Goal: Find specific page/section: Find specific page/section

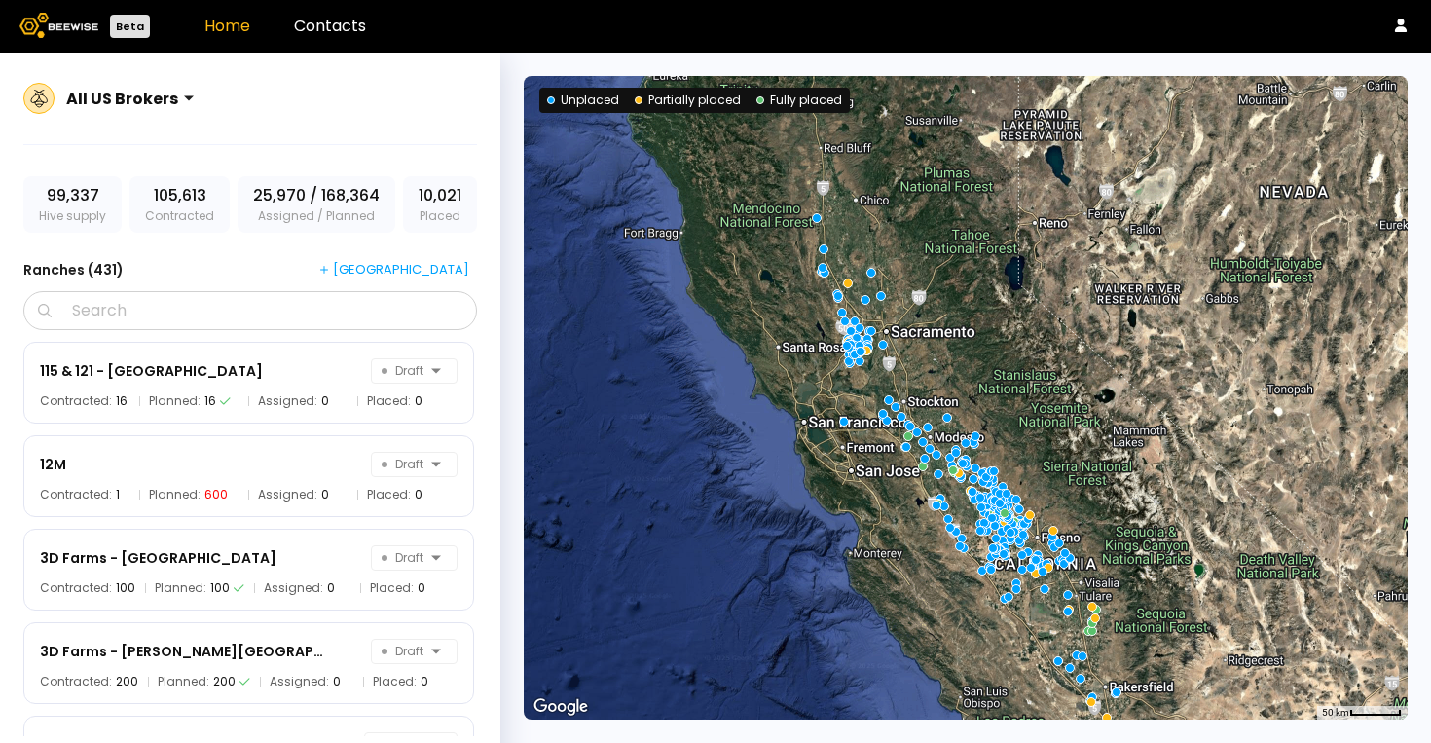
drag, startPoint x: 928, startPoint y: 200, endPoint x: 929, endPoint y: 292, distance: 92.5
click at [929, 292] on div at bounding box center [966, 397] width 884 height 643
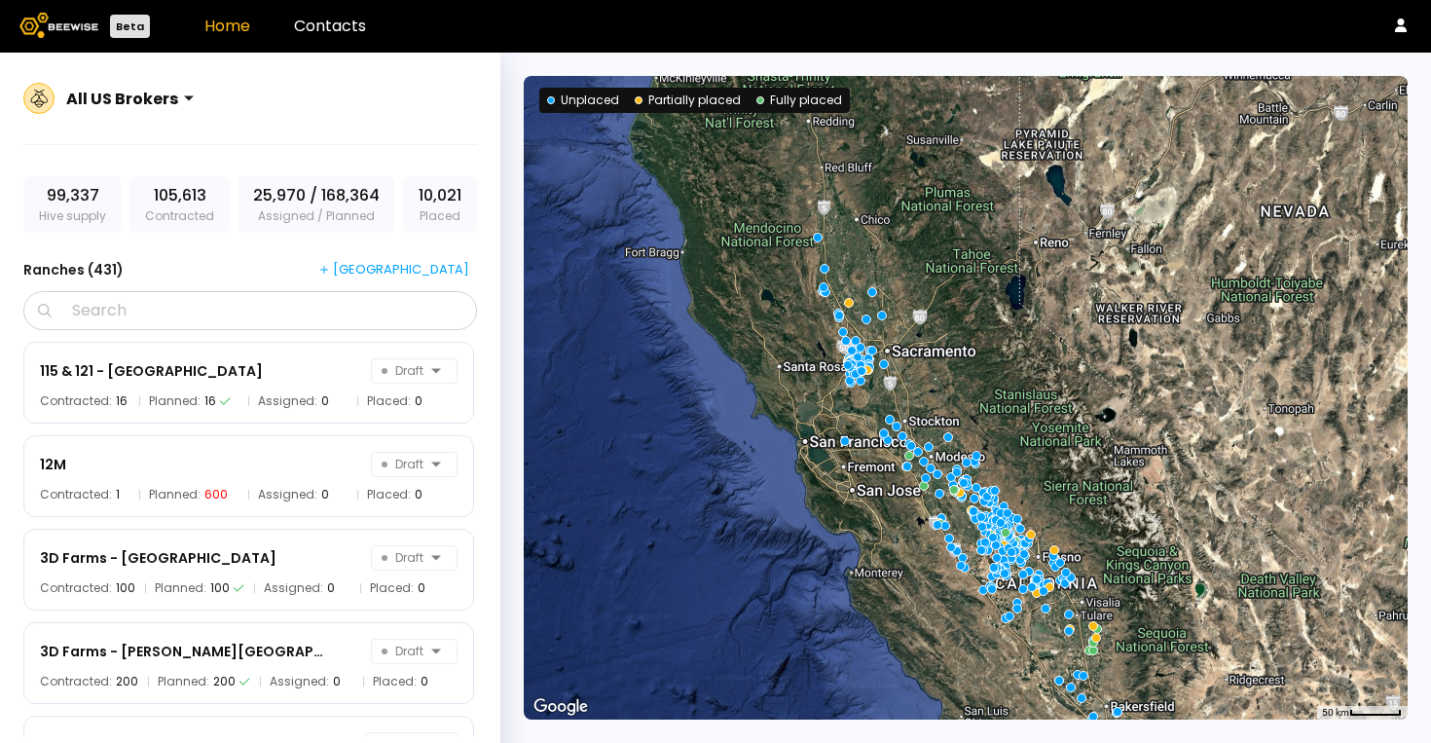
click at [937, 327] on div at bounding box center [966, 397] width 884 height 643
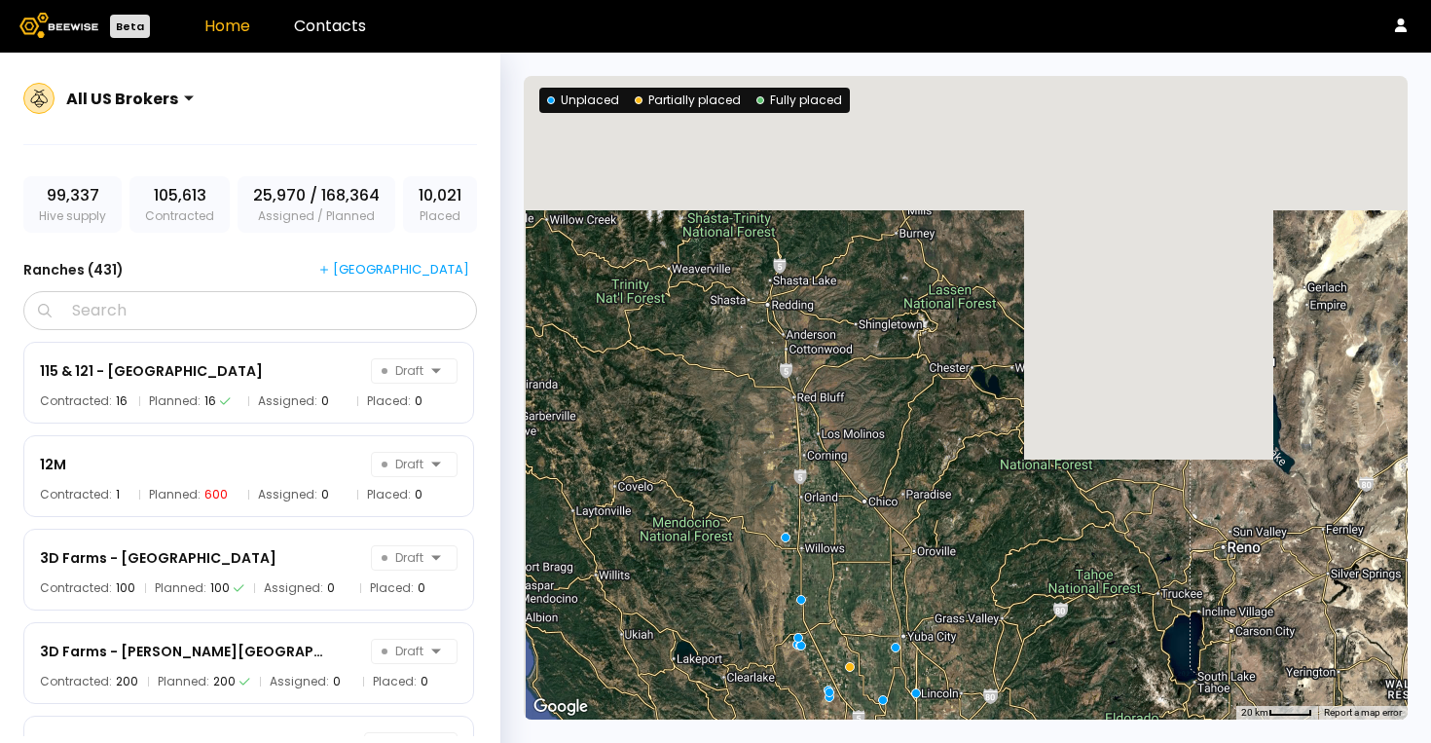
drag, startPoint x: 862, startPoint y: 195, endPoint x: 949, endPoint y: 589, distance: 403.6
click at [951, 589] on div at bounding box center [966, 397] width 884 height 643
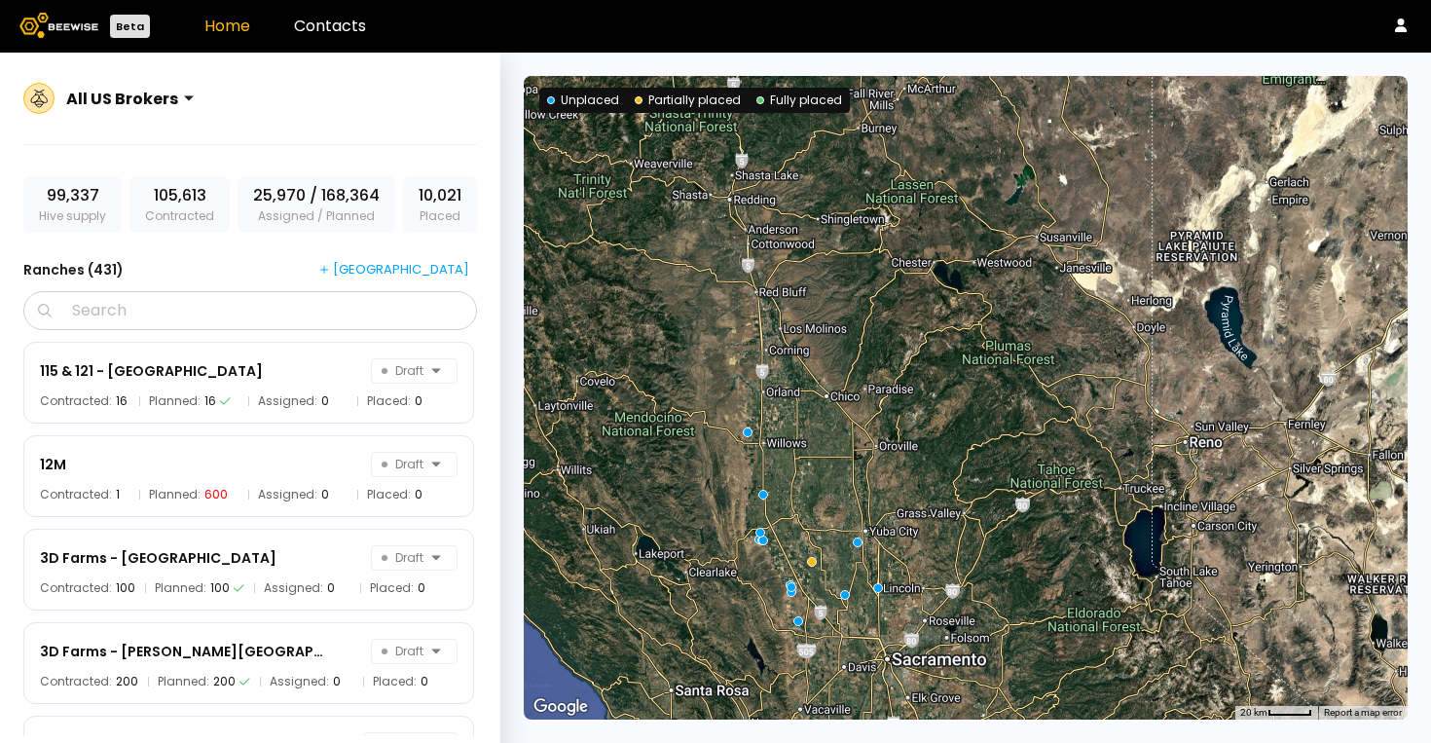
drag, startPoint x: 965, startPoint y: 361, endPoint x: 911, endPoint y: 115, distance: 252.2
click at [911, 115] on div at bounding box center [966, 397] width 884 height 643
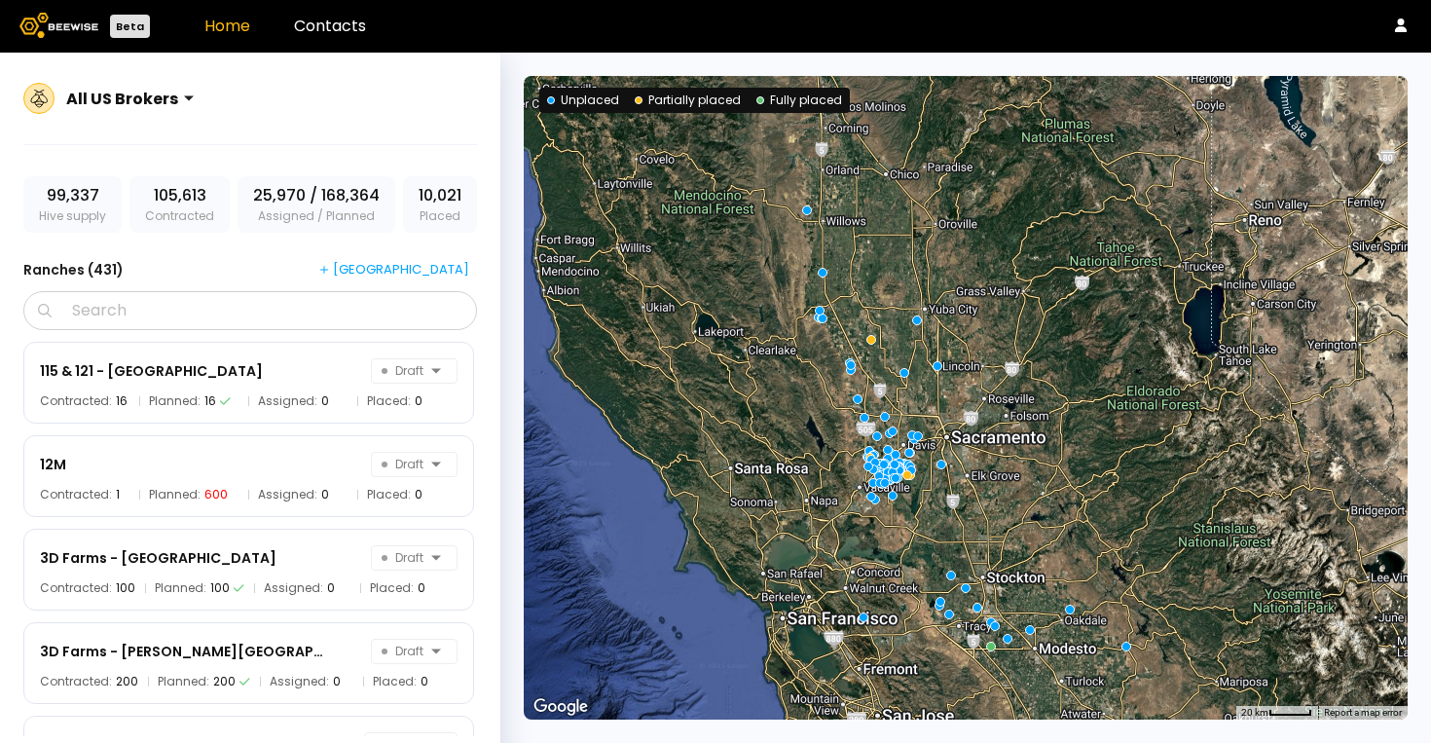
drag, startPoint x: 621, startPoint y: 338, endPoint x: 696, endPoint y: 272, distance: 99.3
click at [696, 272] on div at bounding box center [966, 397] width 884 height 643
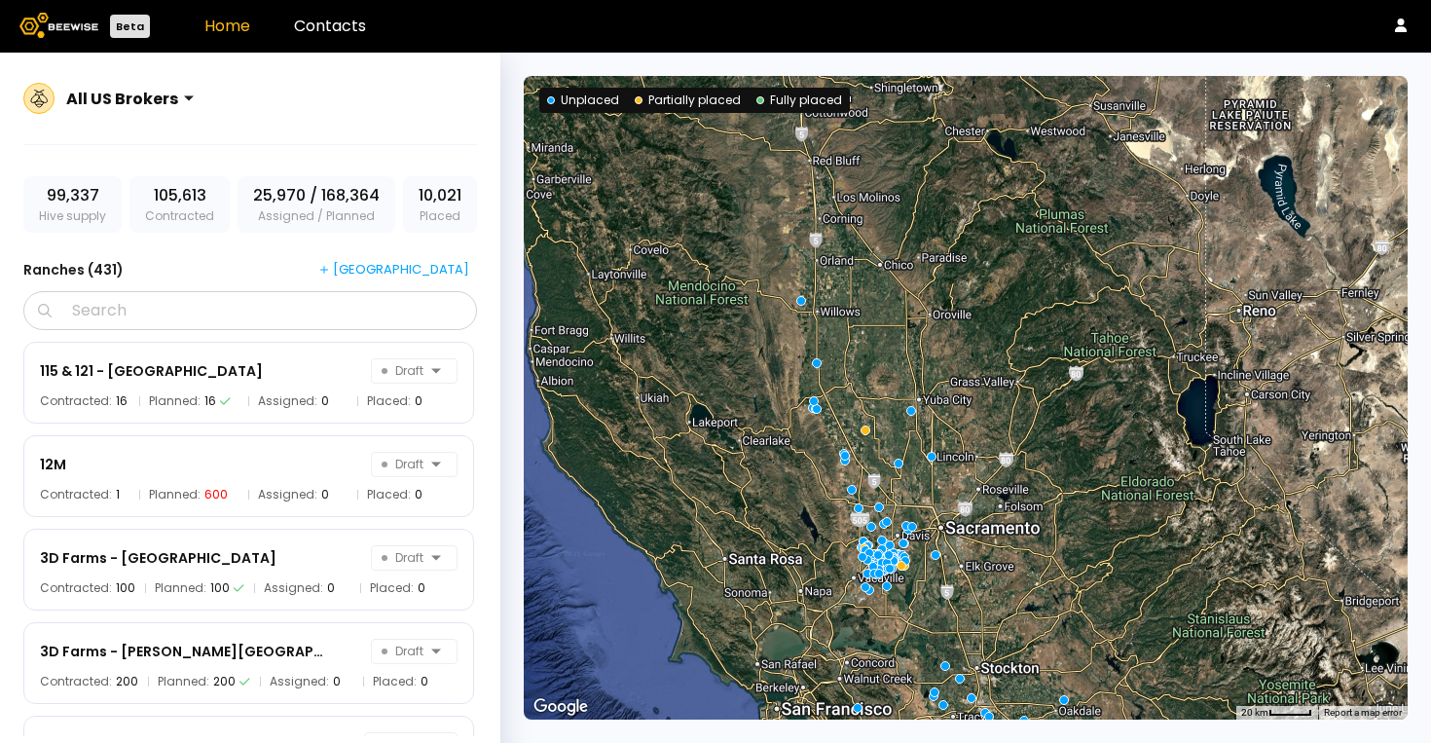
drag, startPoint x: 611, startPoint y: 290, endPoint x: 613, endPoint y: 439, distance: 148.9
click at [613, 439] on div at bounding box center [966, 397] width 884 height 643
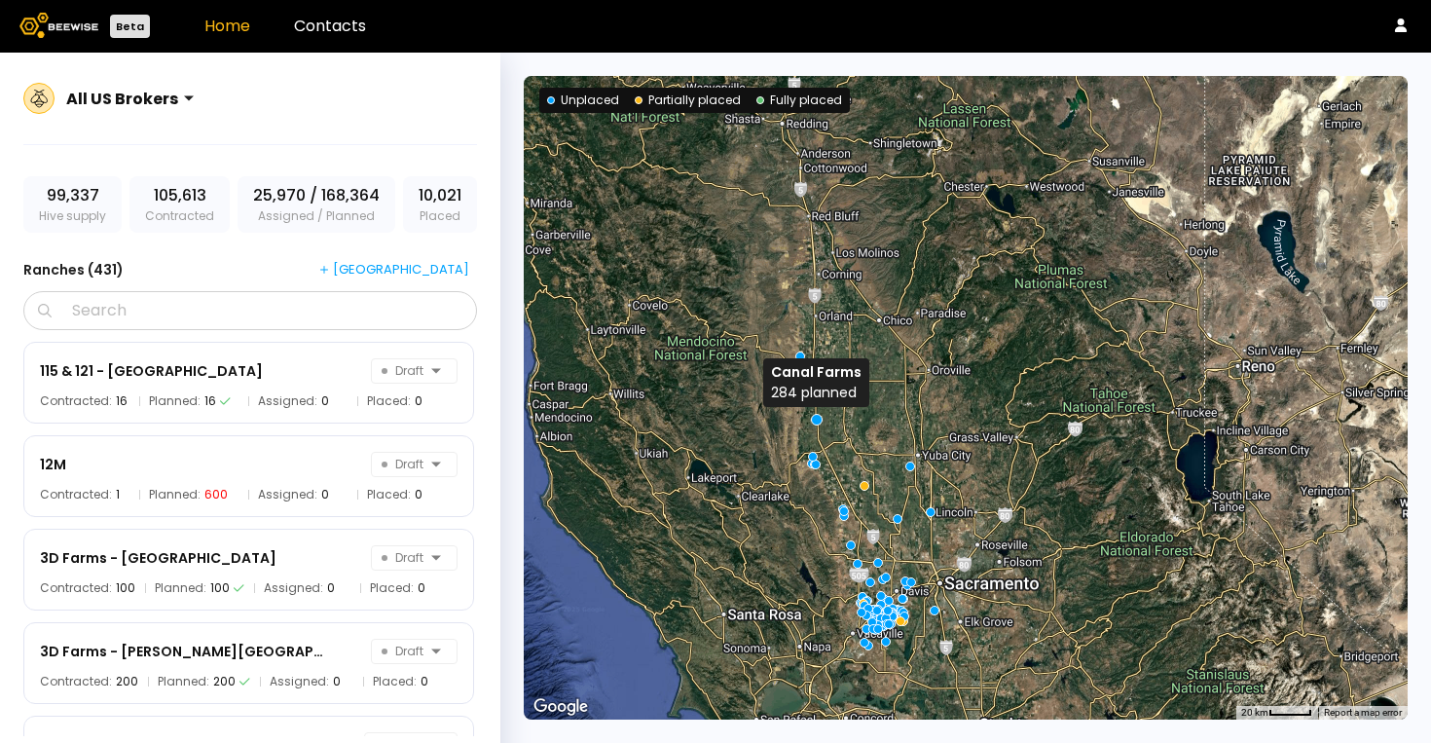
click at [815, 413] on div at bounding box center [817, 419] width 12 height 12
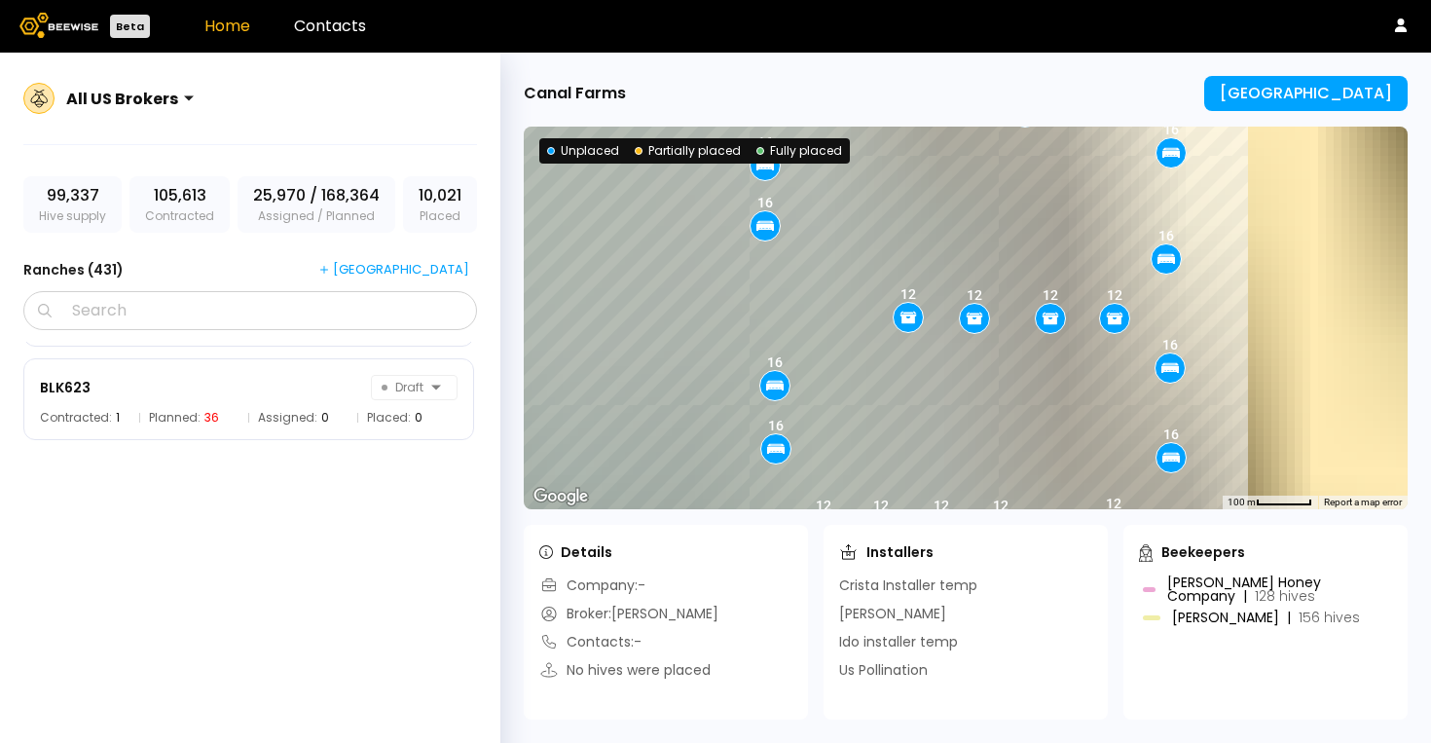
scroll to position [5361, 0]
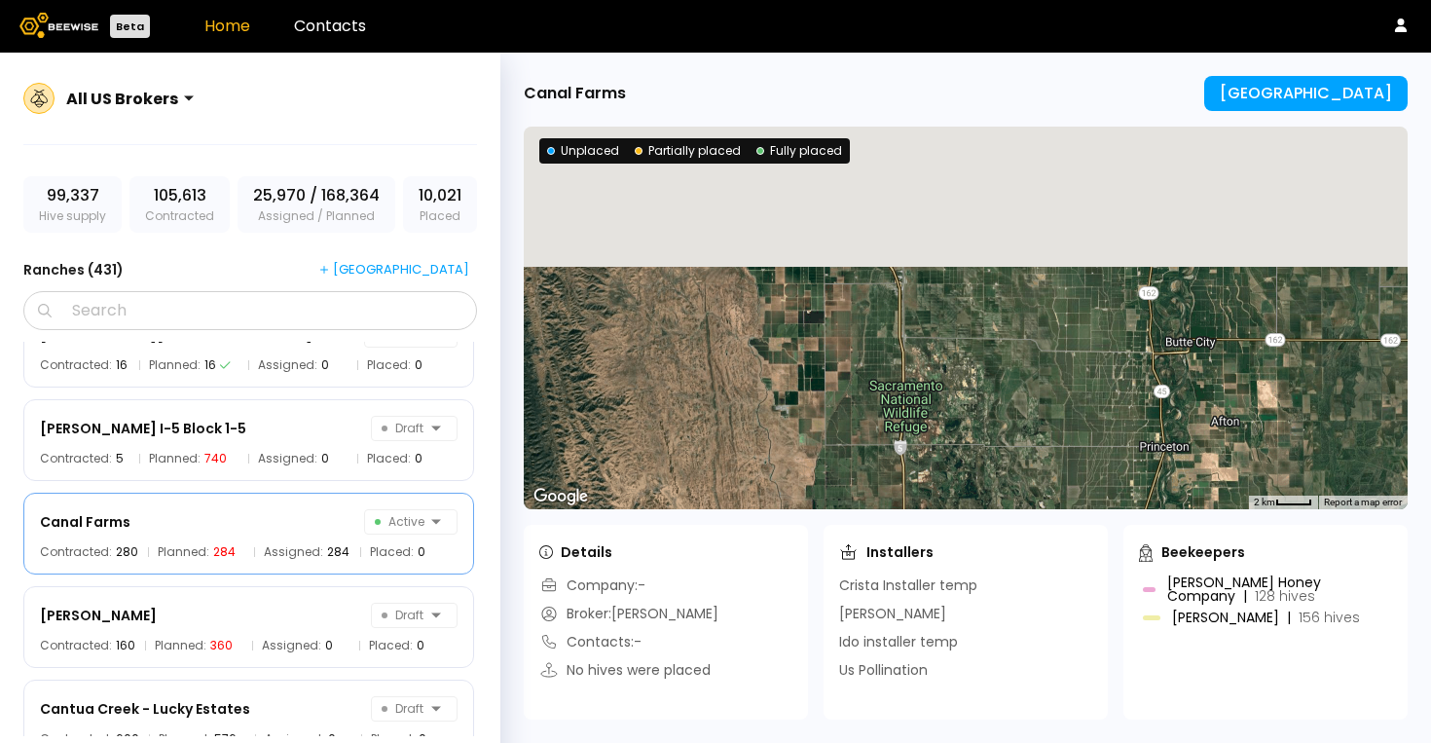
drag, startPoint x: 978, startPoint y: 212, endPoint x: 978, endPoint y: 483, distance: 270.6
click at [978, 484] on div at bounding box center [966, 318] width 884 height 382
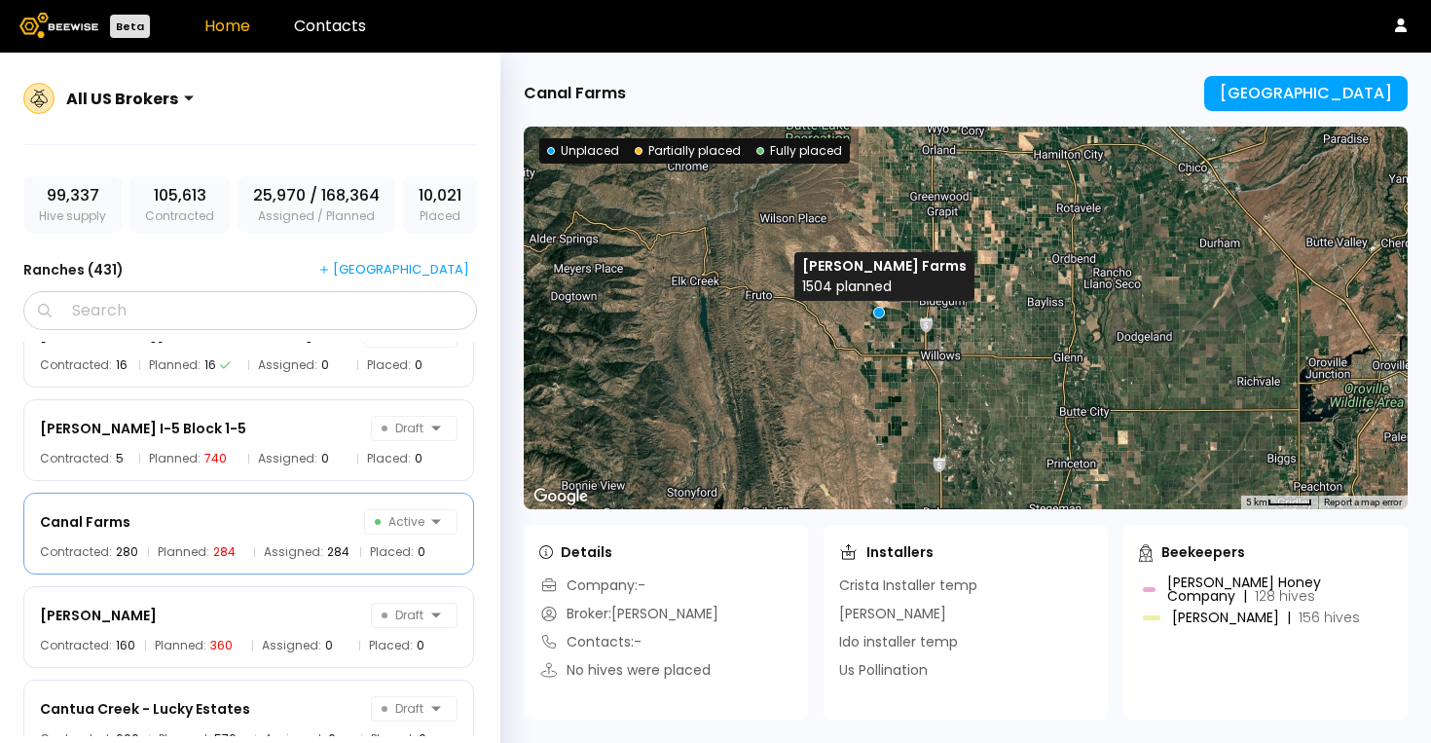
click at [881, 310] on div at bounding box center [879, 313] width 12 height 12
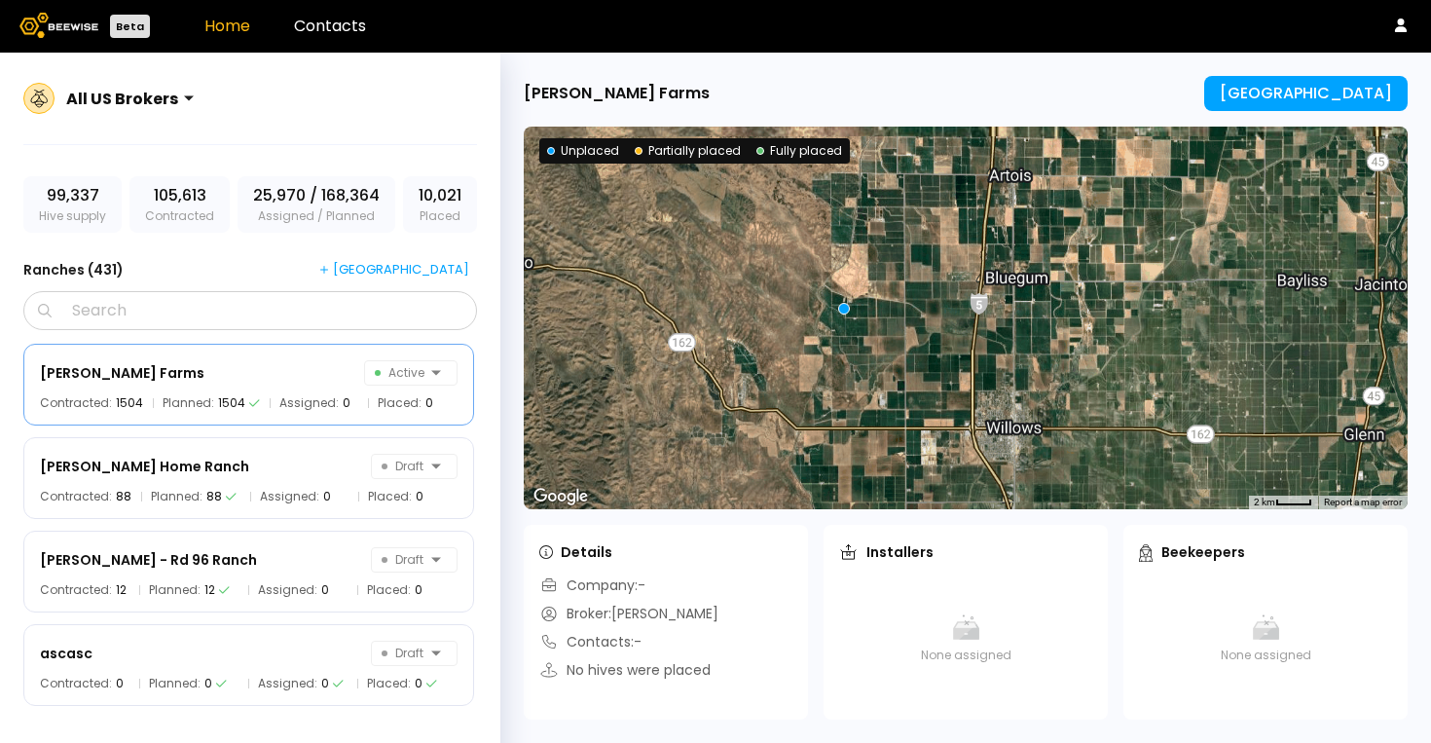
scroll to position [1157, 0]
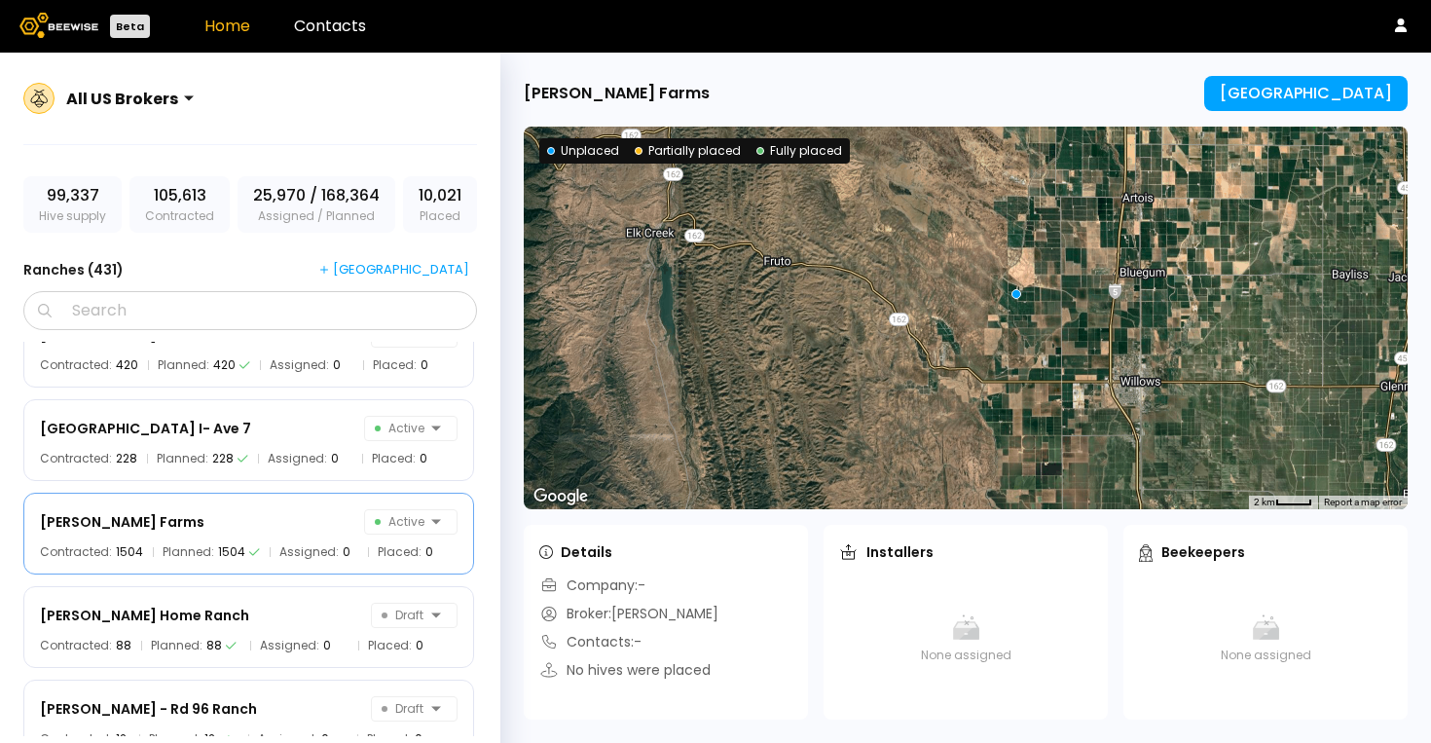
drag, startPoint x: 1075, startPoint y: 405, endPoint x: 995, endPoint y: 200, distance: 220.7
click at [995, 200] on div at bounding box center [966, 318] width 884 height 382
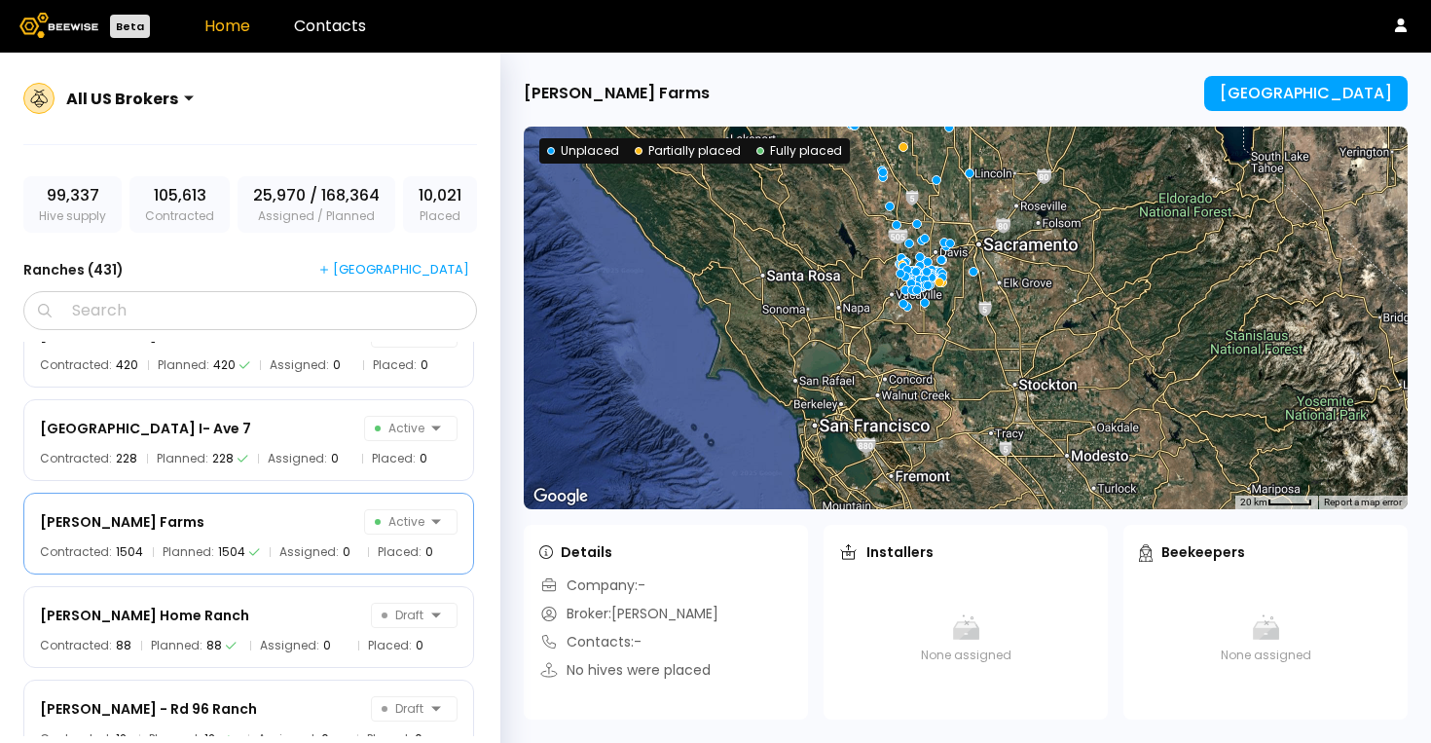
drag, startPoint x: 1171, startPoint y: 356, endPoint x: 1029, endPoint y: 201, distance: 210.1
click at [1020, 186] on div at bounding box center [966, 318] width 884 height 382
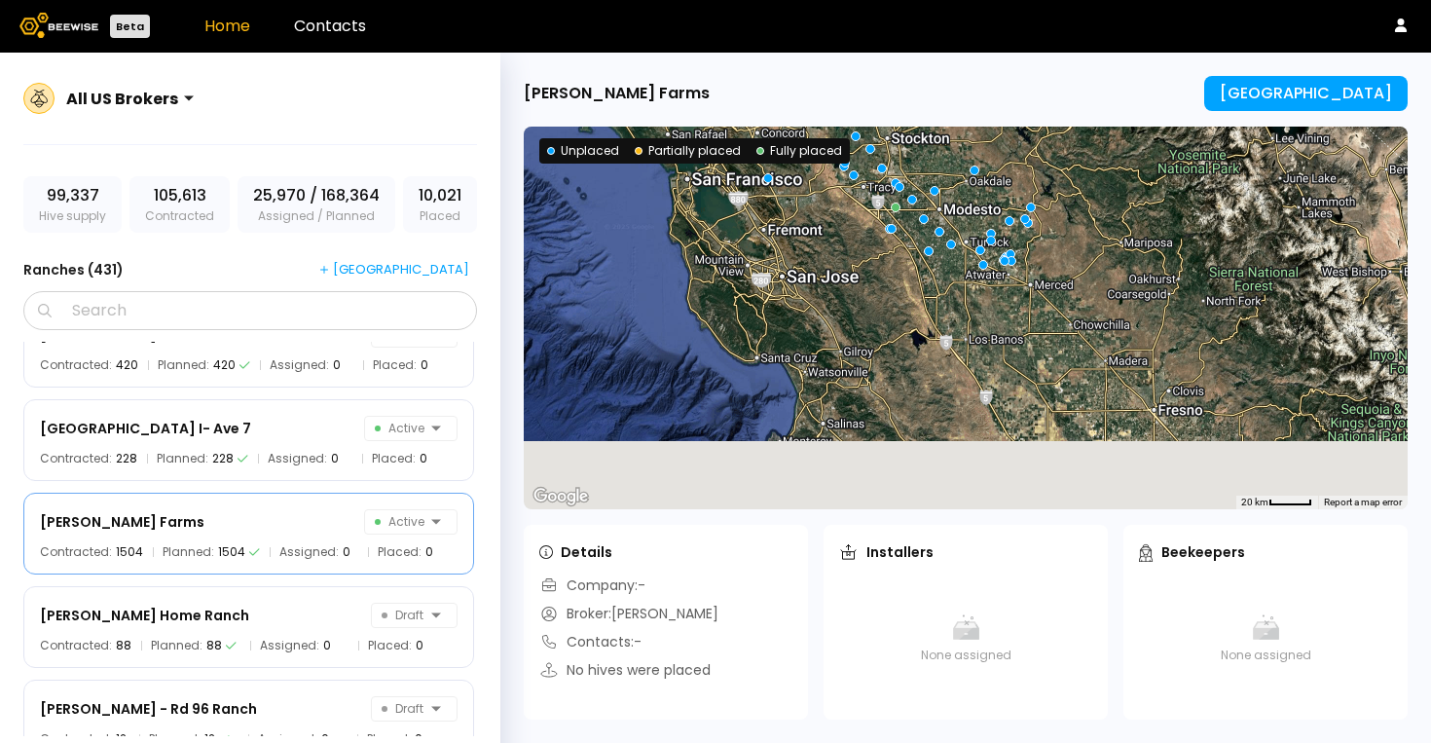
drag, startPoint x: 1105, startPoint y: 366, endPoint x: 961, endPoint y: 110, distance: 293.7
click at [961, 110] on div "[PERSON_NAME] Farms [GEOGRAPHIC_DATA] ← Move left → Move right ↑ Move up ↓ Move…" at bounding box center [965, 398] width 930 height 690
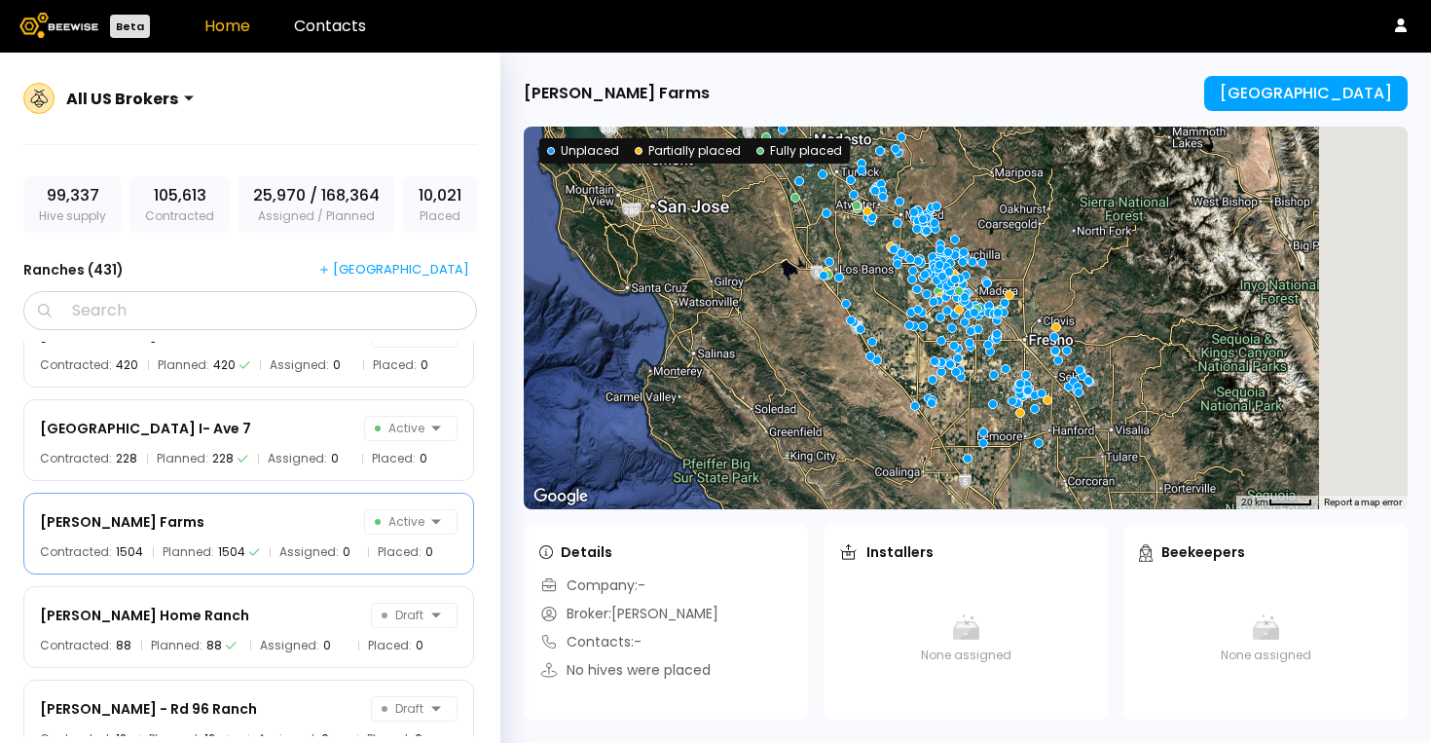
drag, startPoint x: 1224, startPoint y: 451, endPoint x: 1088, endPoint y: 381, distance: 152.8
click at [1088, 381] on div at bounding box center [966, 318] width 884 height 382
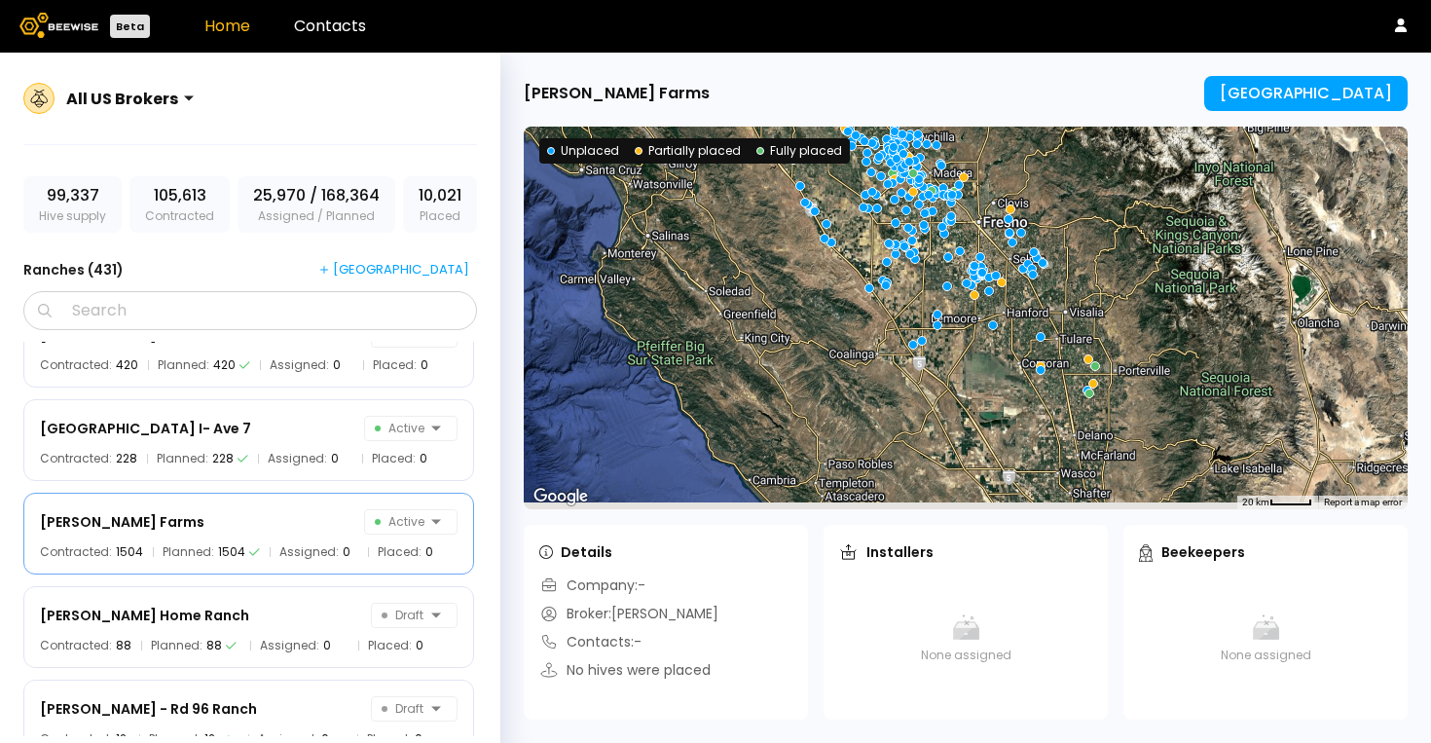
drag, startPoint x: 1088, startPoint y: 409, endPoint x: 1009, endPoint y: 315, distance: 122.2
click at [1054, 296] on div at bounding box center [966, 318] width 884 height 382
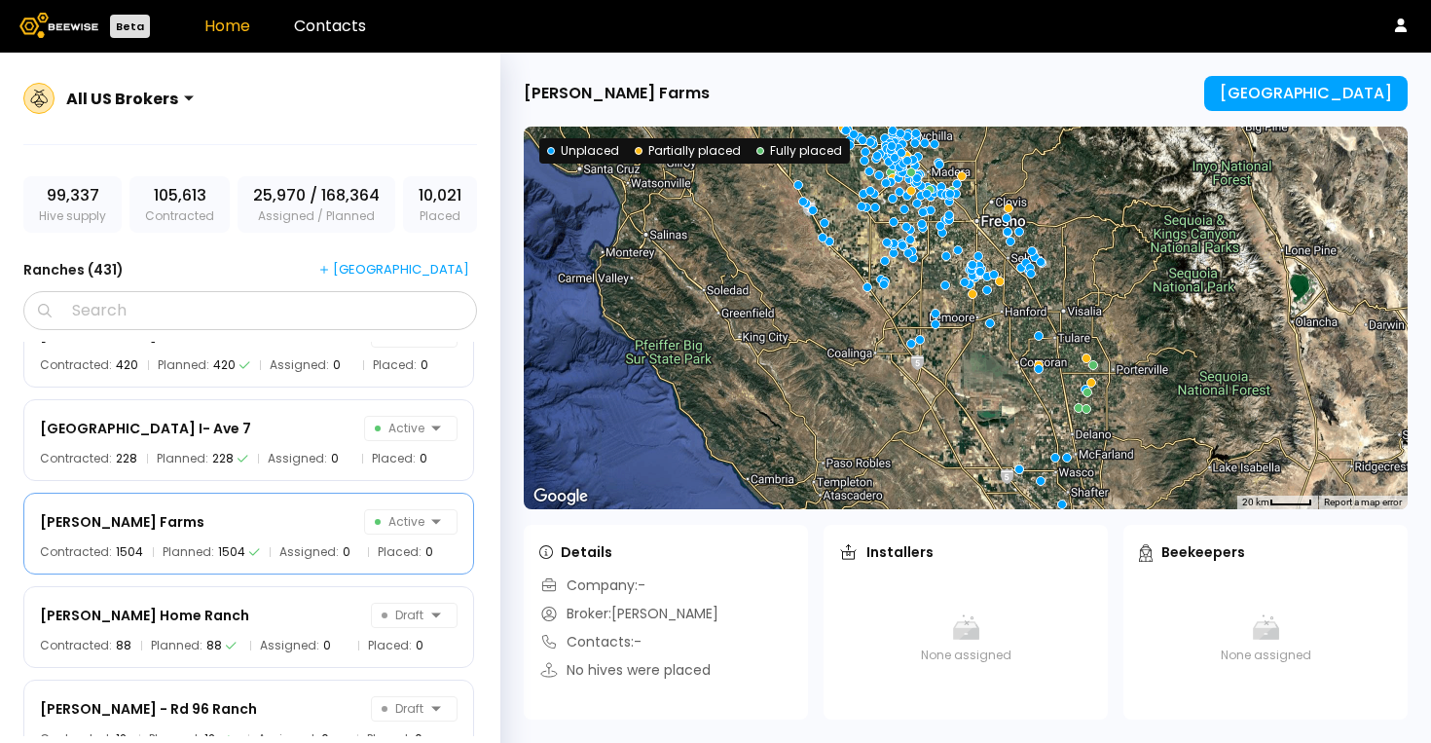
click at [946, 347] on div at bounding box center [966, 318] width 884 height 382
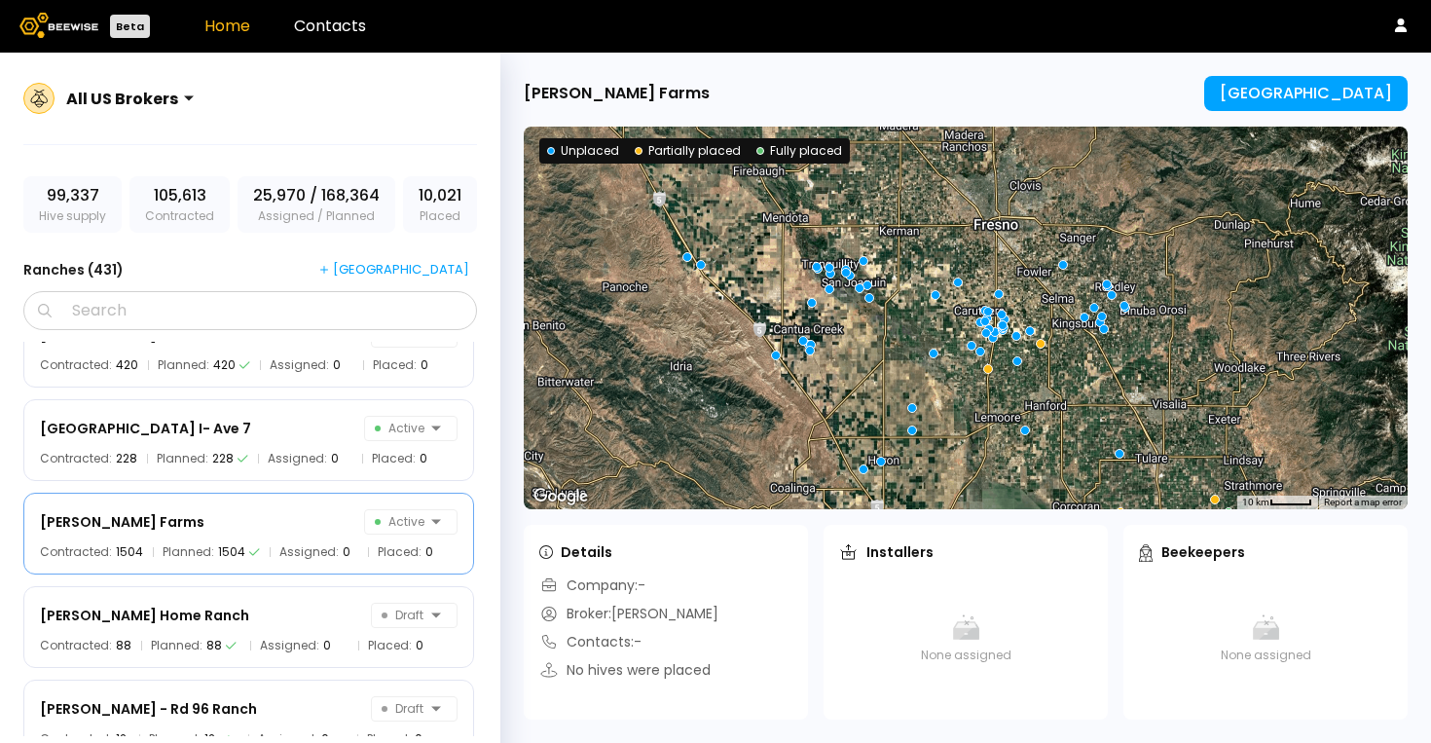
drag, startPoint x: 989, startPoint y: 169, endPoint x: 974, endPoint y: 473, distance: 304.0
click at [974, 473] on div at bounding box center [966, 318] width 884 height 382
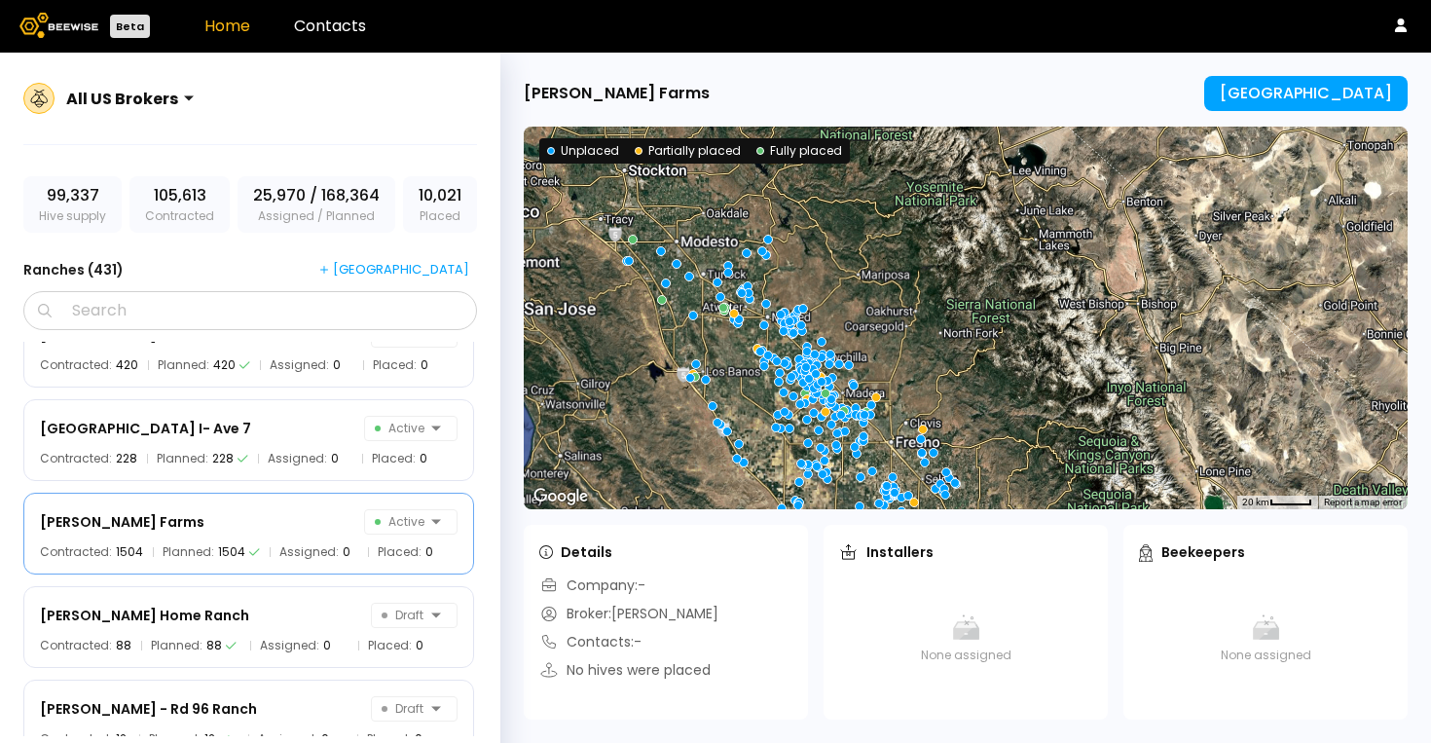
drag, startPoint x: 994, startPoint y: 207, endPoint x: 1085, endPoint y: 392, distance: 206.3
click at [1086, 392] on div at bounding box center [966, 318] width 884 height 382
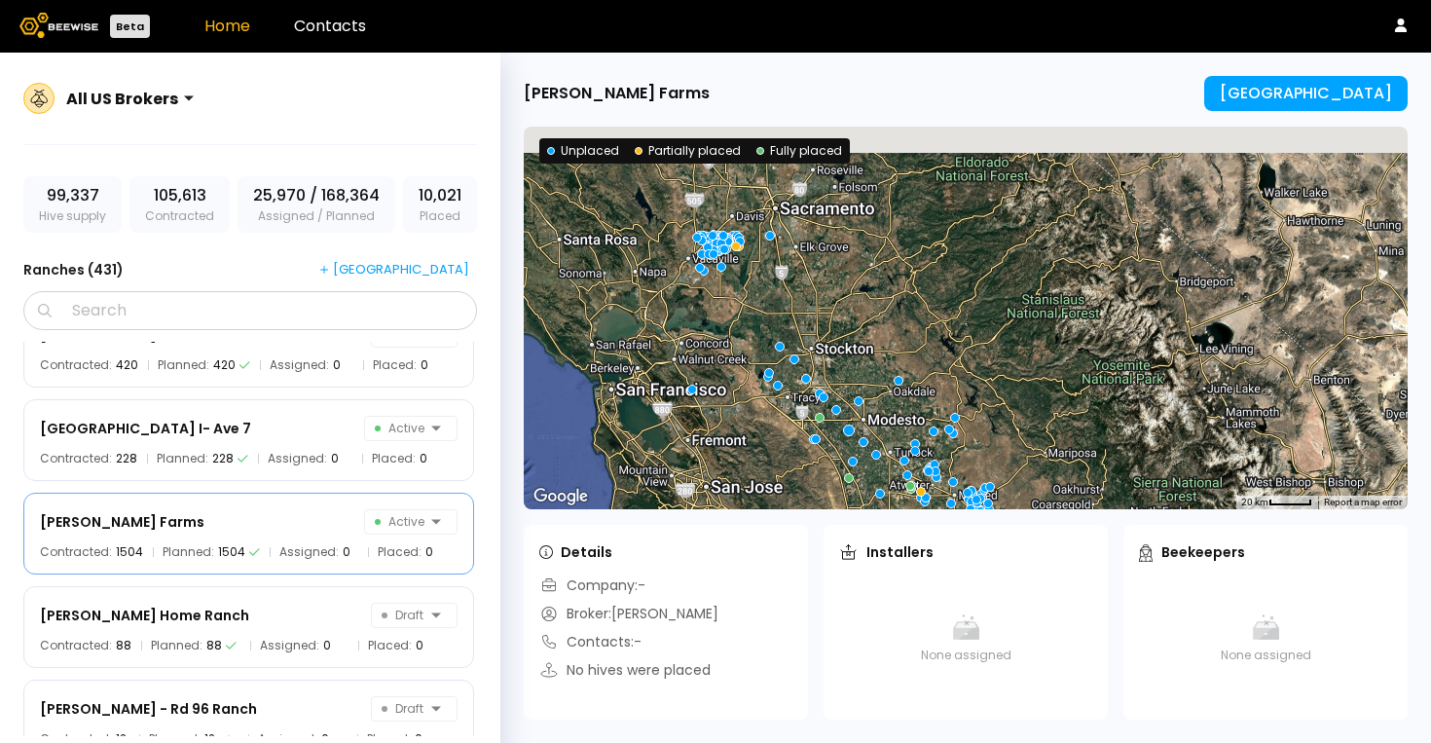
drag, startPoint x: 717, startPoint y: 314, endPoint x: 860, endPoint y: 435, distance: 187.2
click at [862, 437] on div at bounding box center [966, 318] width 884 height 382
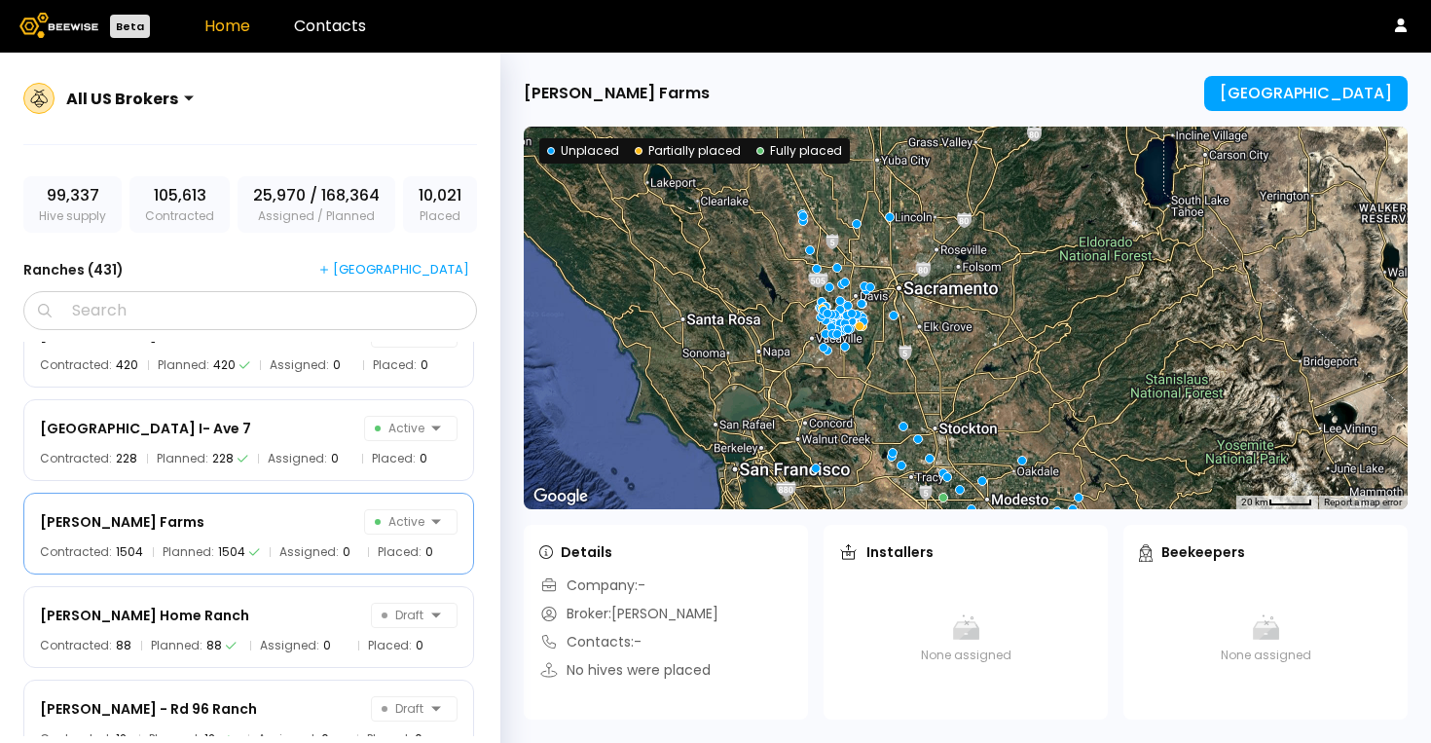
drag, startPoint x: 830, startPoint y: 238, endPoint x: 949, endPoint y: 311, distance: 139.4
click at [949, 311] on div at bounding box center [966, 318] width 884 height 382
click at [935, 327] on div at bounding box center [966, 318] width 884 height 382
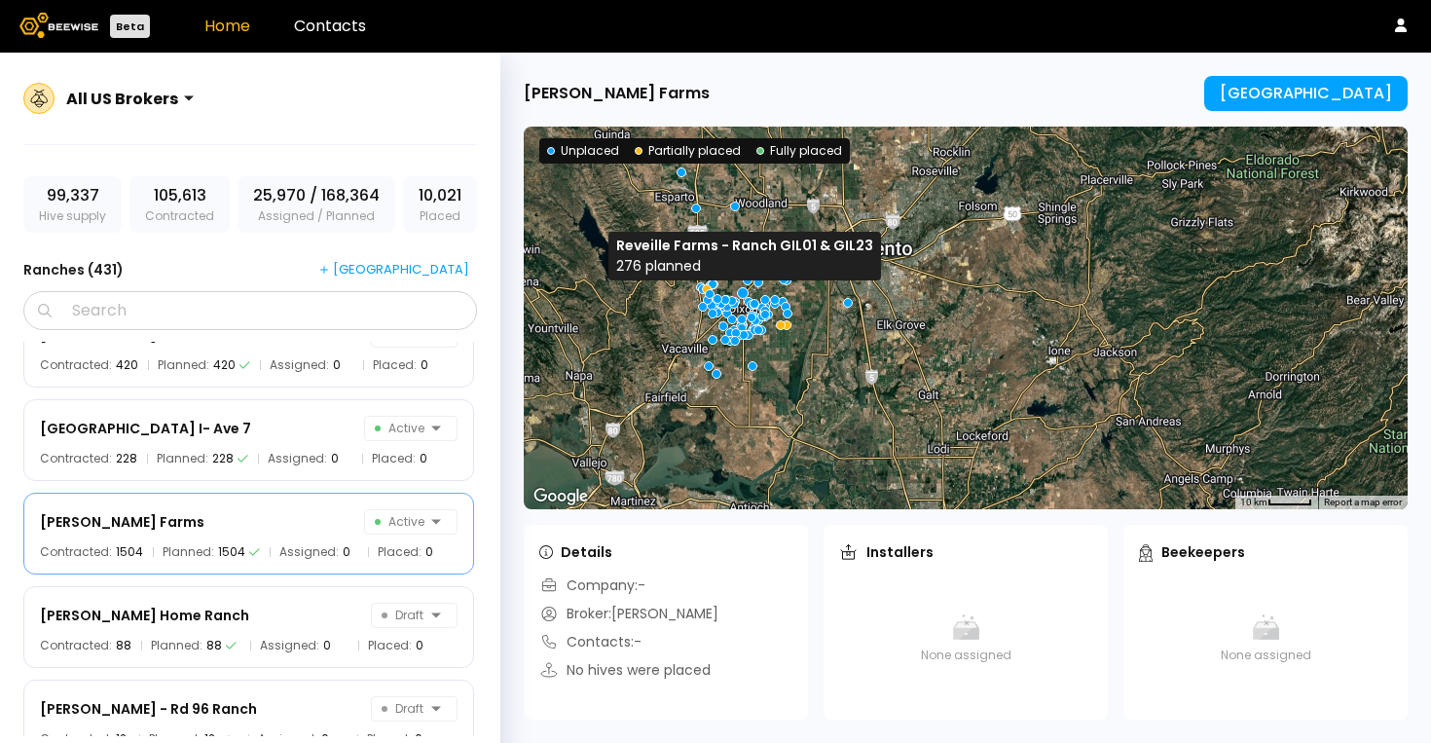
click at [738, 287] on div at bounding box center [743, 292] width 12 height 12
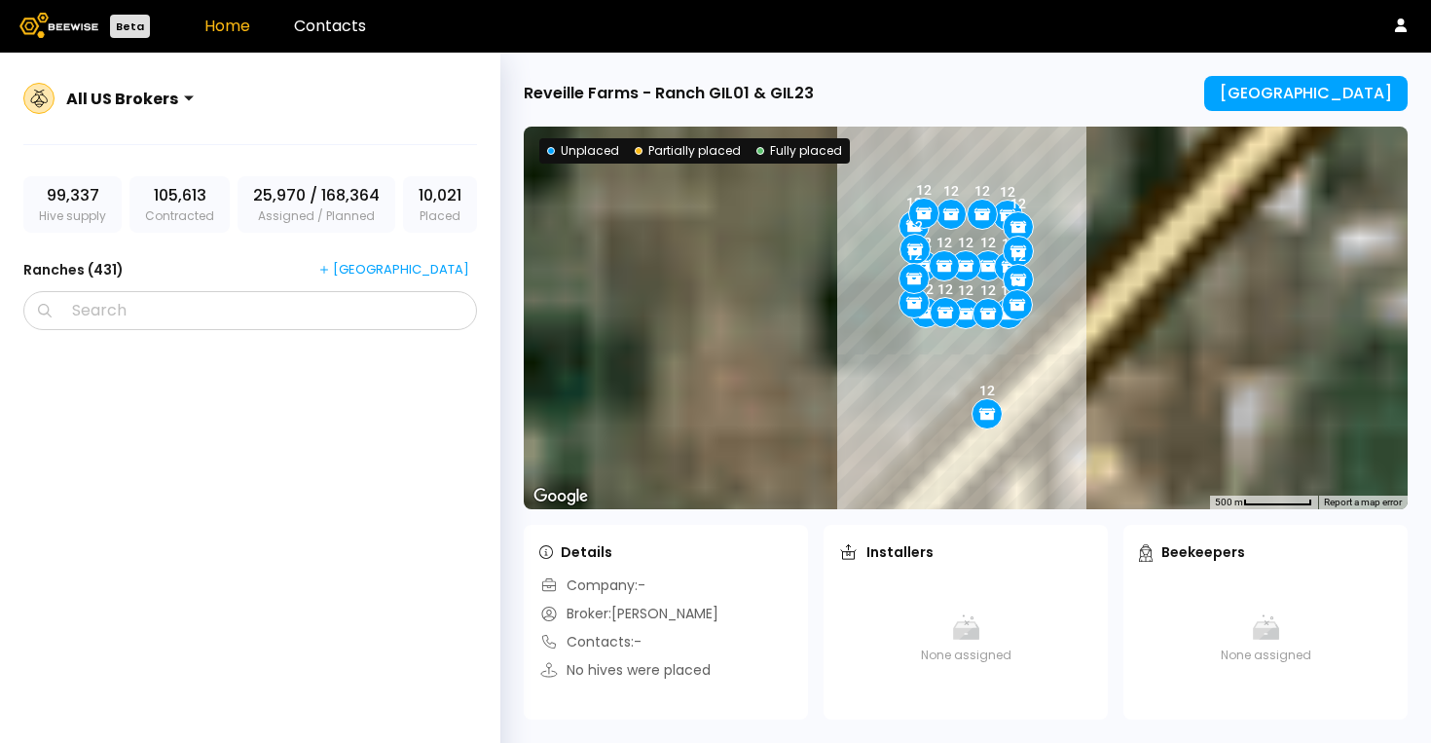
scroll to position [26476, 0]
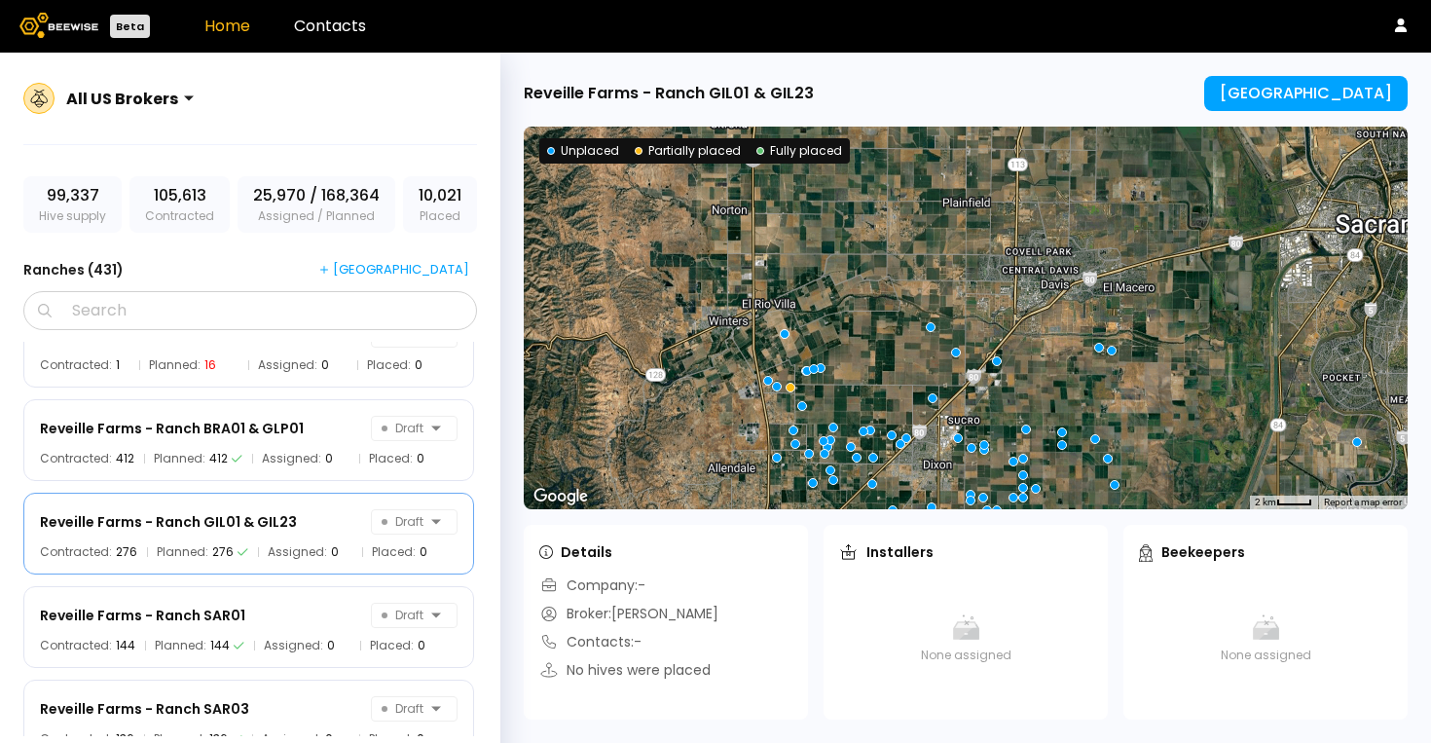
drag, startPoint x: 903, startPoint y: 226, endPoint x: 905, endPoint y: 428, distance: 202.4
click at [905, 428] on div at bounding box center [966, 318] width 884 height 382
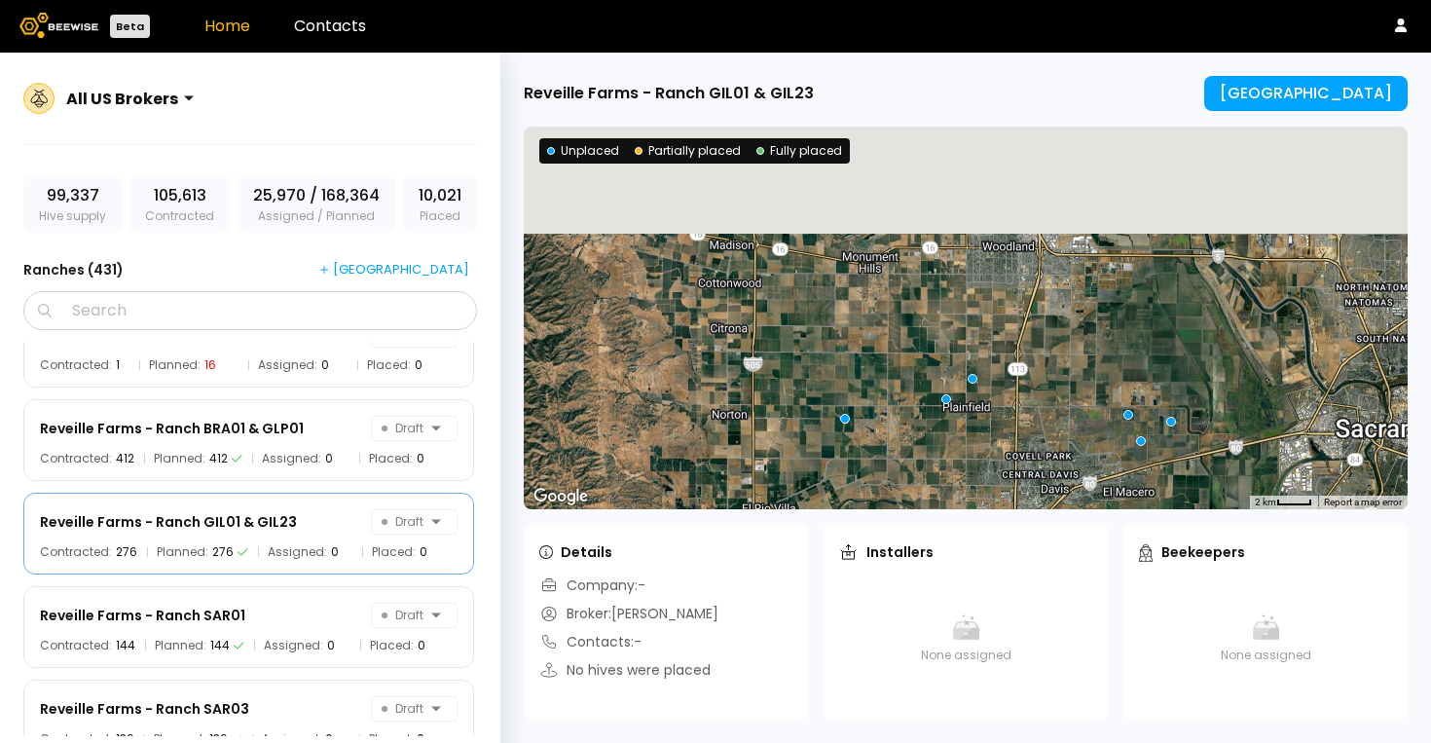
drag, startPoint x: 933, startPoint y: 282, endPoint x: 938, endPoint y: 513, distance: 230.7
click at [938, 513] on div "Reveille Farms - Ranch GIL01 & GIL23 Manage Ranch ← Move left → Move right ↑ Mo…" at bounding box center [965, 398] width 930 height 690
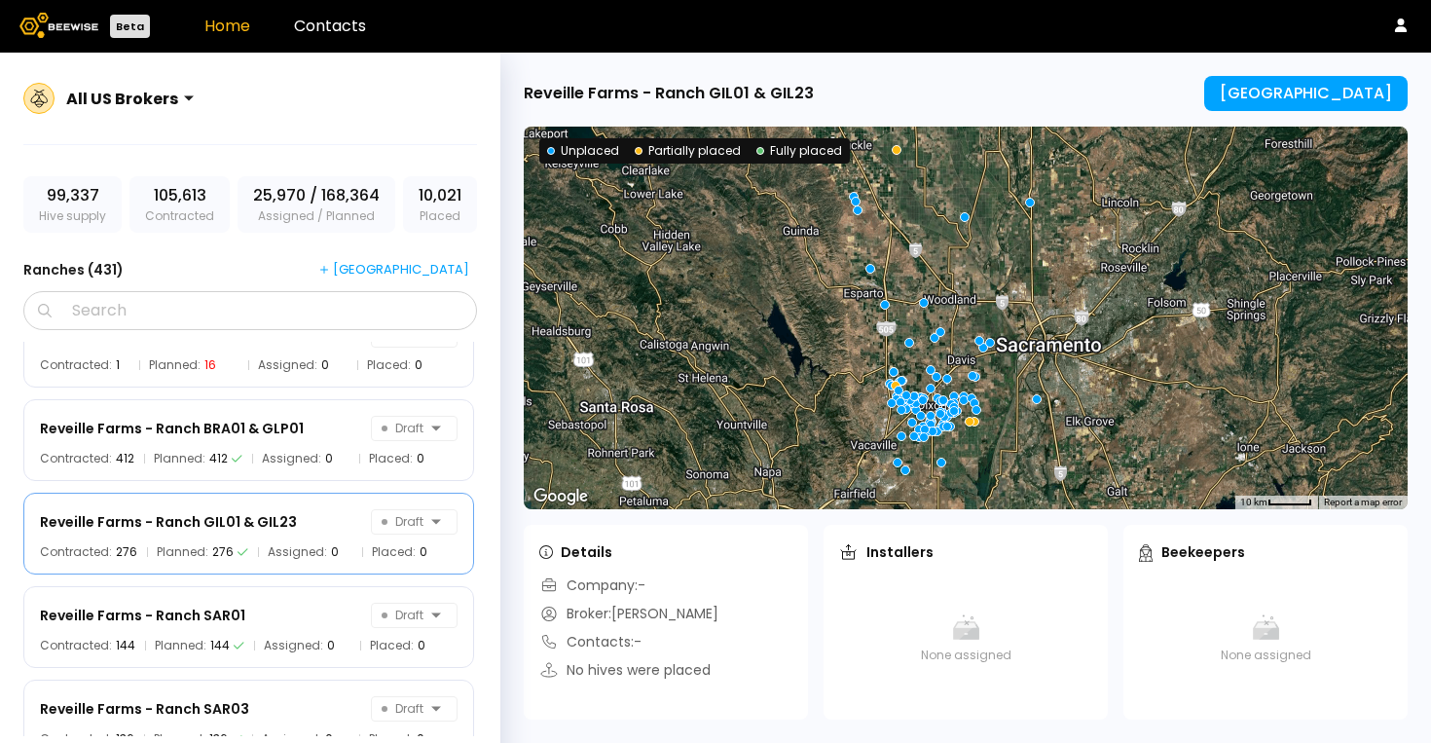
click at [1054, 233] on div at bounding box center [966, 318] width 884 height 382
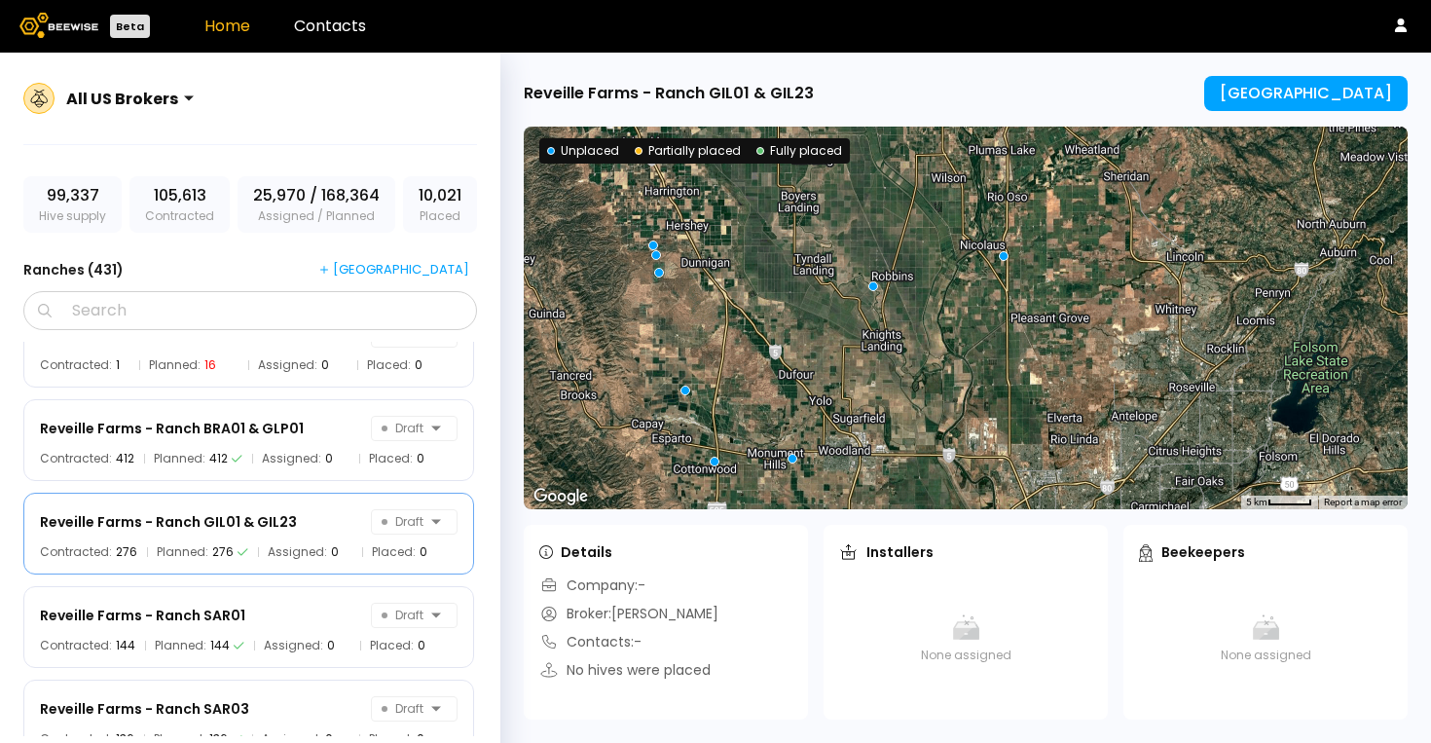
drag, startPoint x: 1053, startPoint y: 188, endPoint x: 1052, endPoint y: 274, distance: 86.6
click at [1052, 276] on div at bounding box center [966, 318] width 884 height 382
click at [1052, 274] on div at bounding box center [966, 318] width 884 height 382
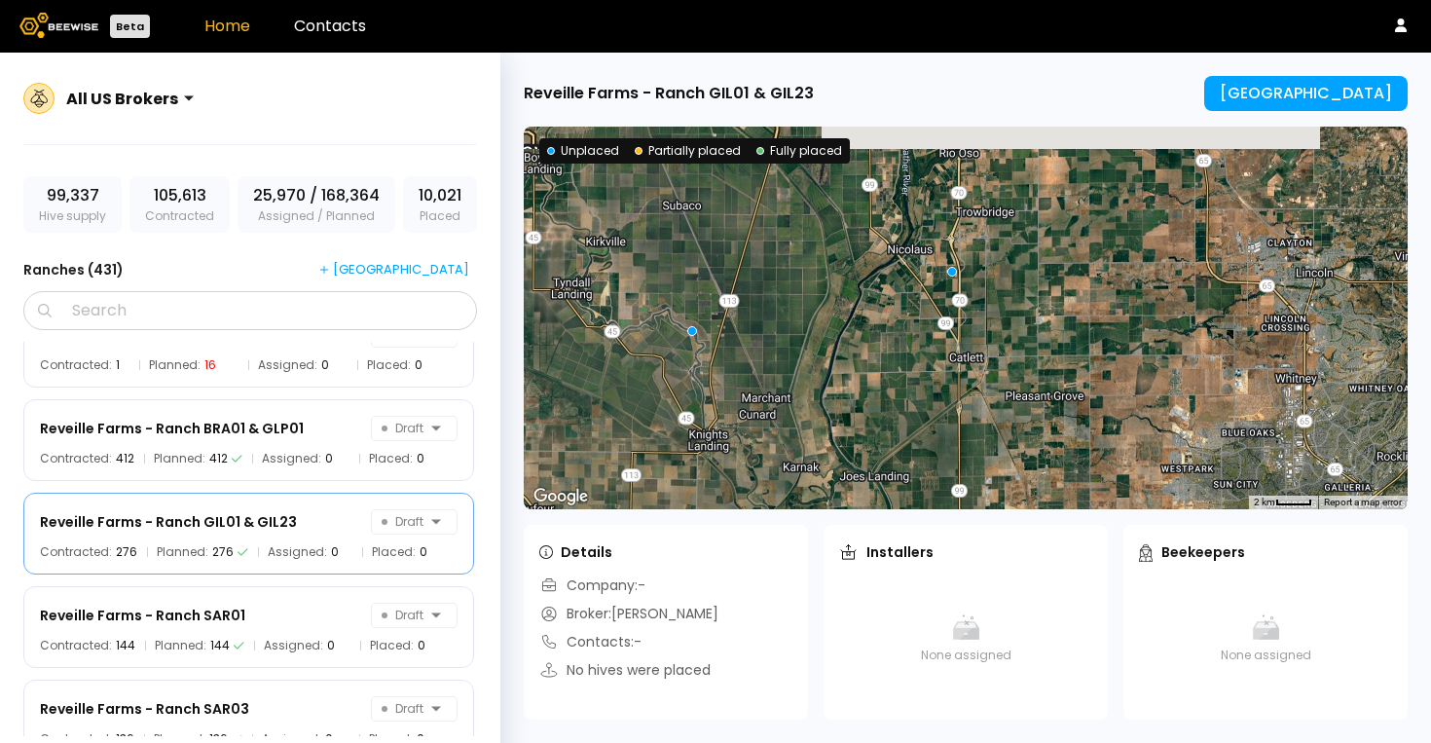
drag, startPoint x: 1034, startPoint y: 216, endPoint x: 1034, endPoint y: 257, distance: 40.9
click at [1035, 257] on div at bounding box center [966, 318] width 884 height 382
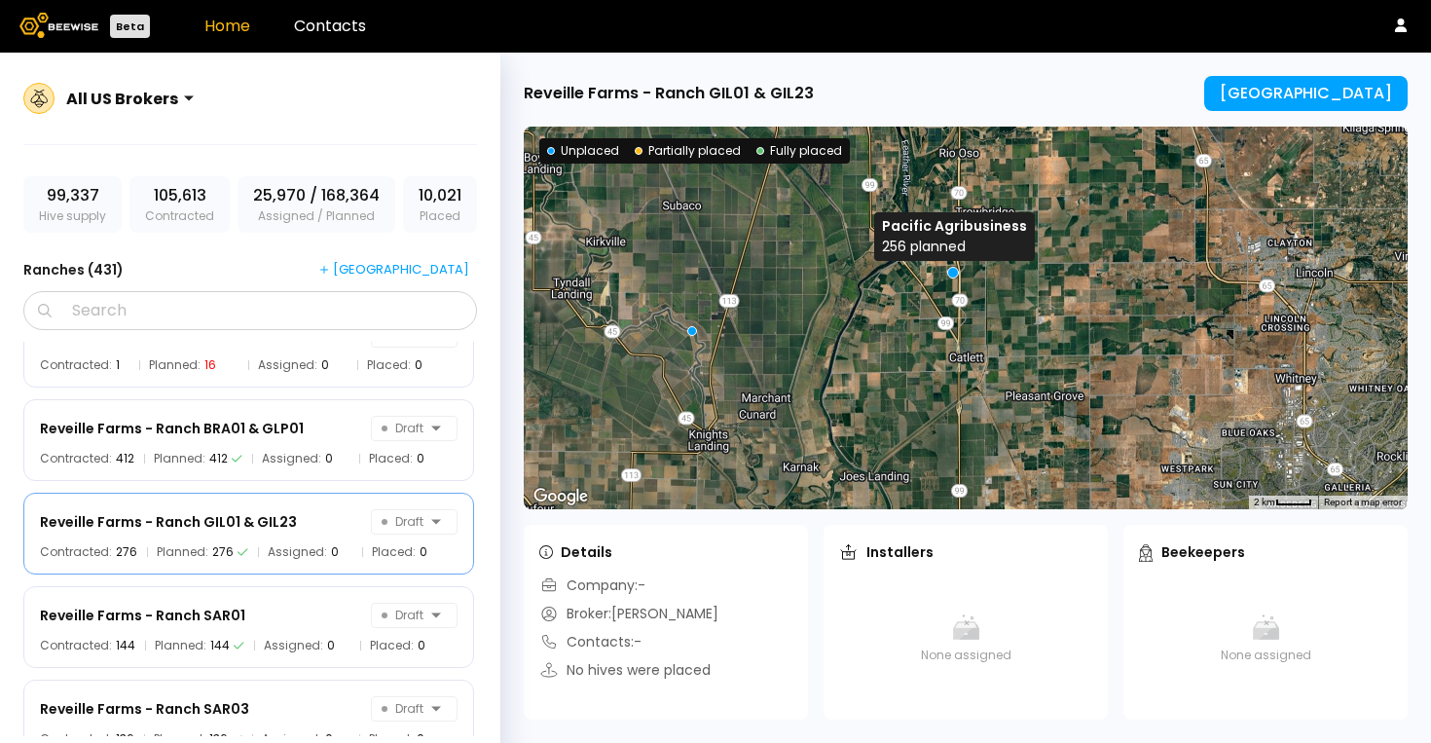
click at [951, 270] on div at bounding box center [953, 273] width 12 height 12
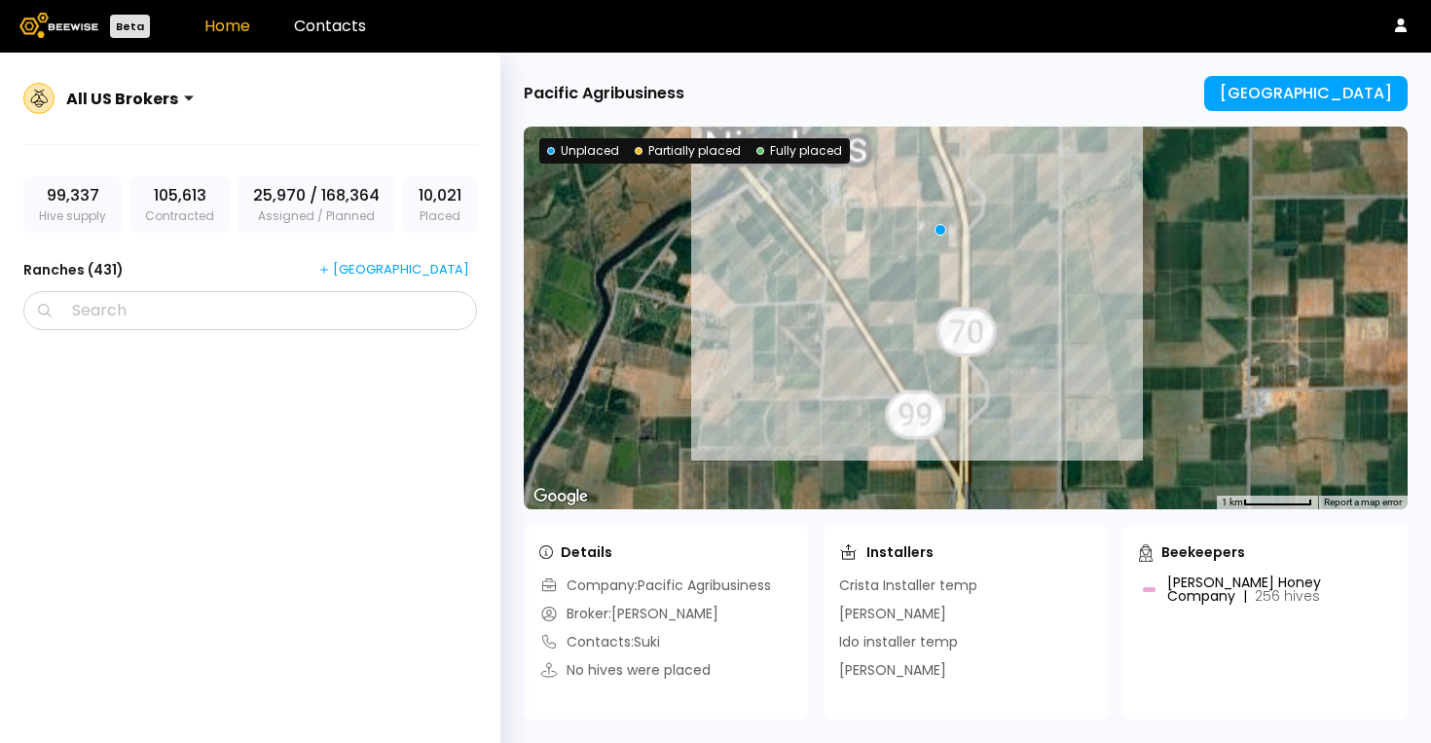
scroll to position [22459, 0]
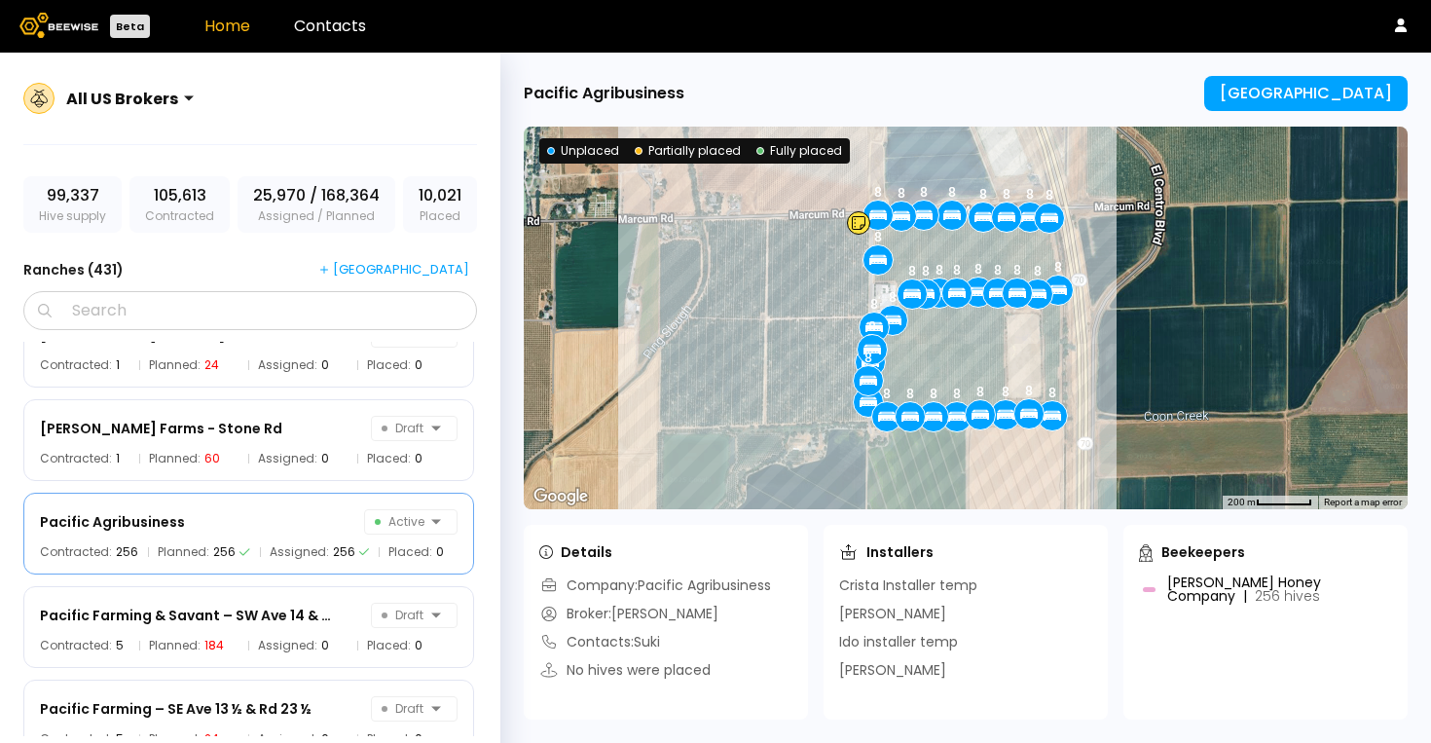
click at [115, 330] on div "All US Brokers 99,337 Hive supply 105,613 Contracted 25,970 / 168,364 Assigned …" at bounding box center [250, 421] width 500 height 737
click at [115, 313] on input "Search" at bounding box center [256, 310] width 403 height 37
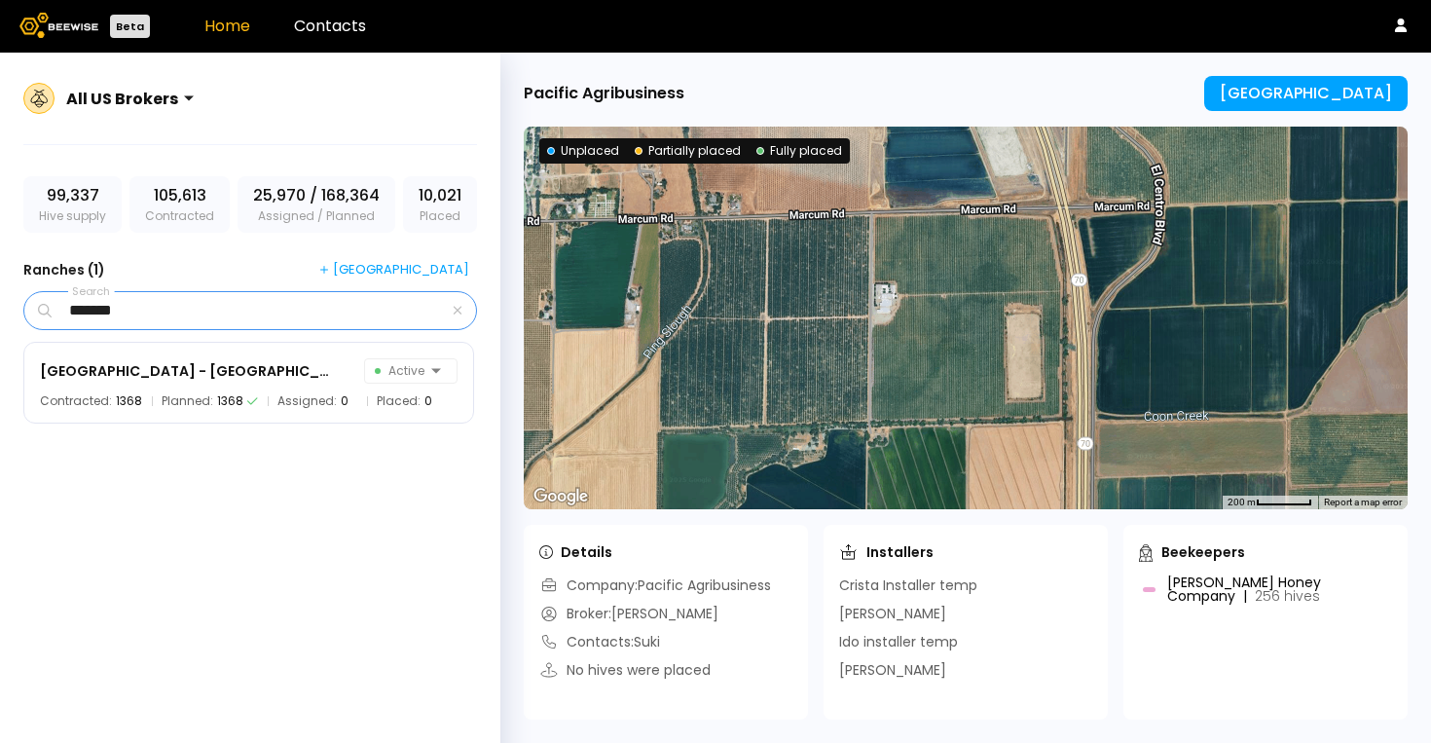
type input "*******"
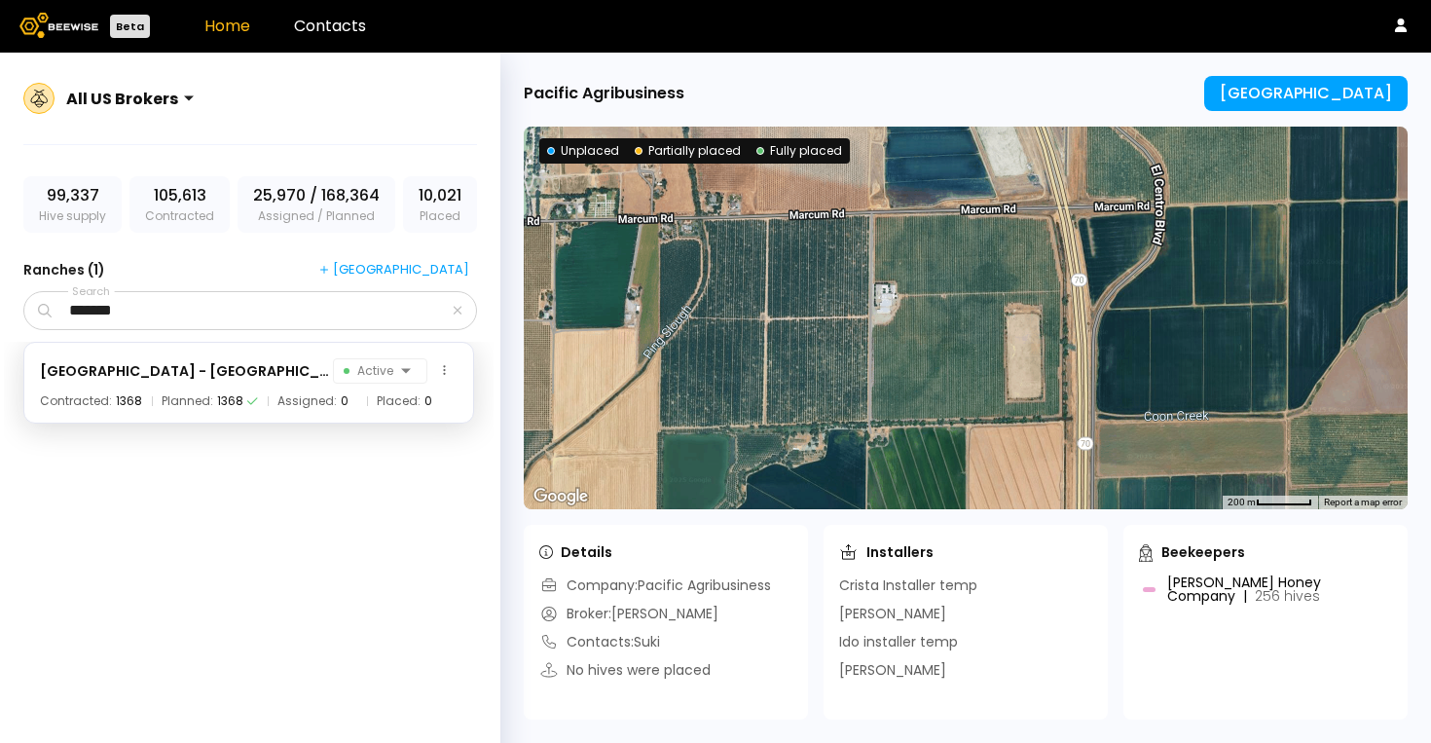
click at [236, 397] on div "1368" at bounding box center [230, 401] width 26 height 12
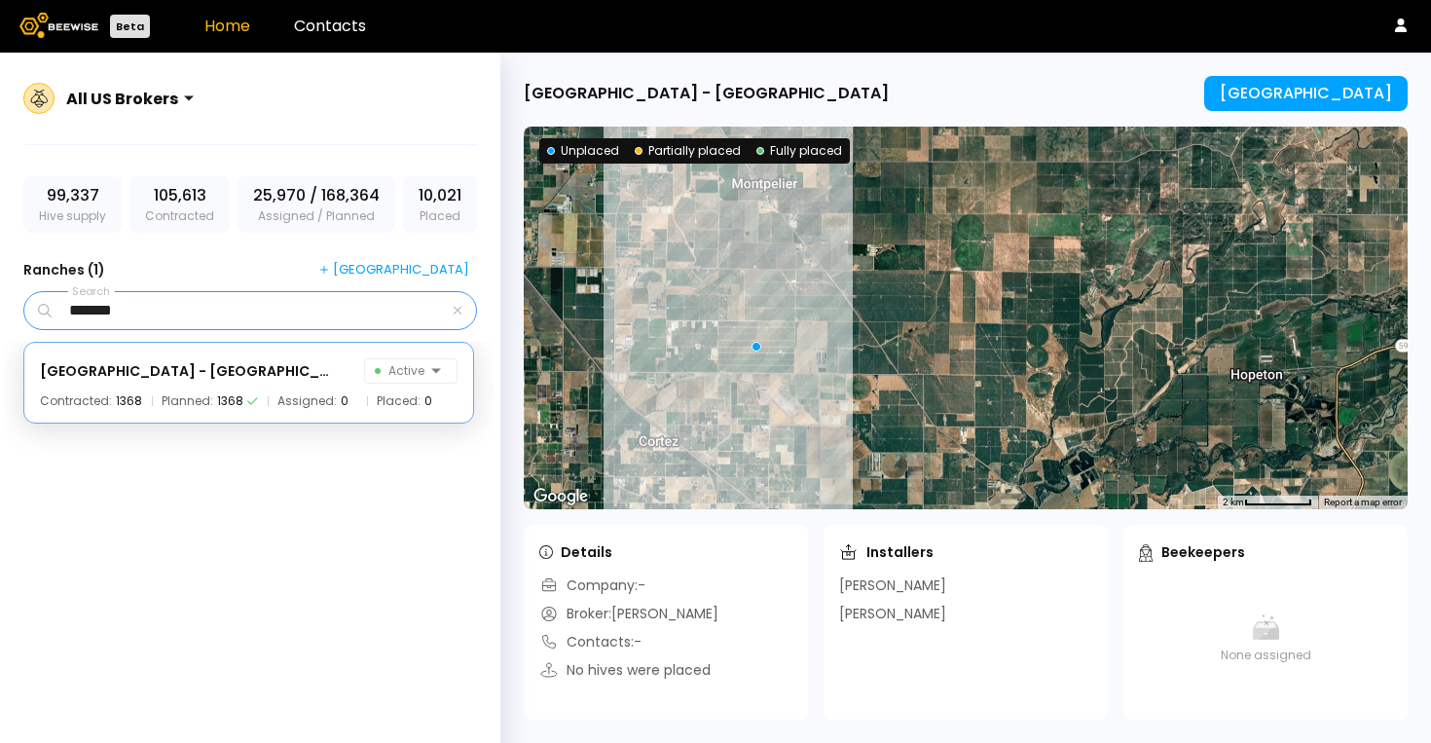
click at [99, 310] on input "*******" at bounding box center [251, 310] width 393 height 37
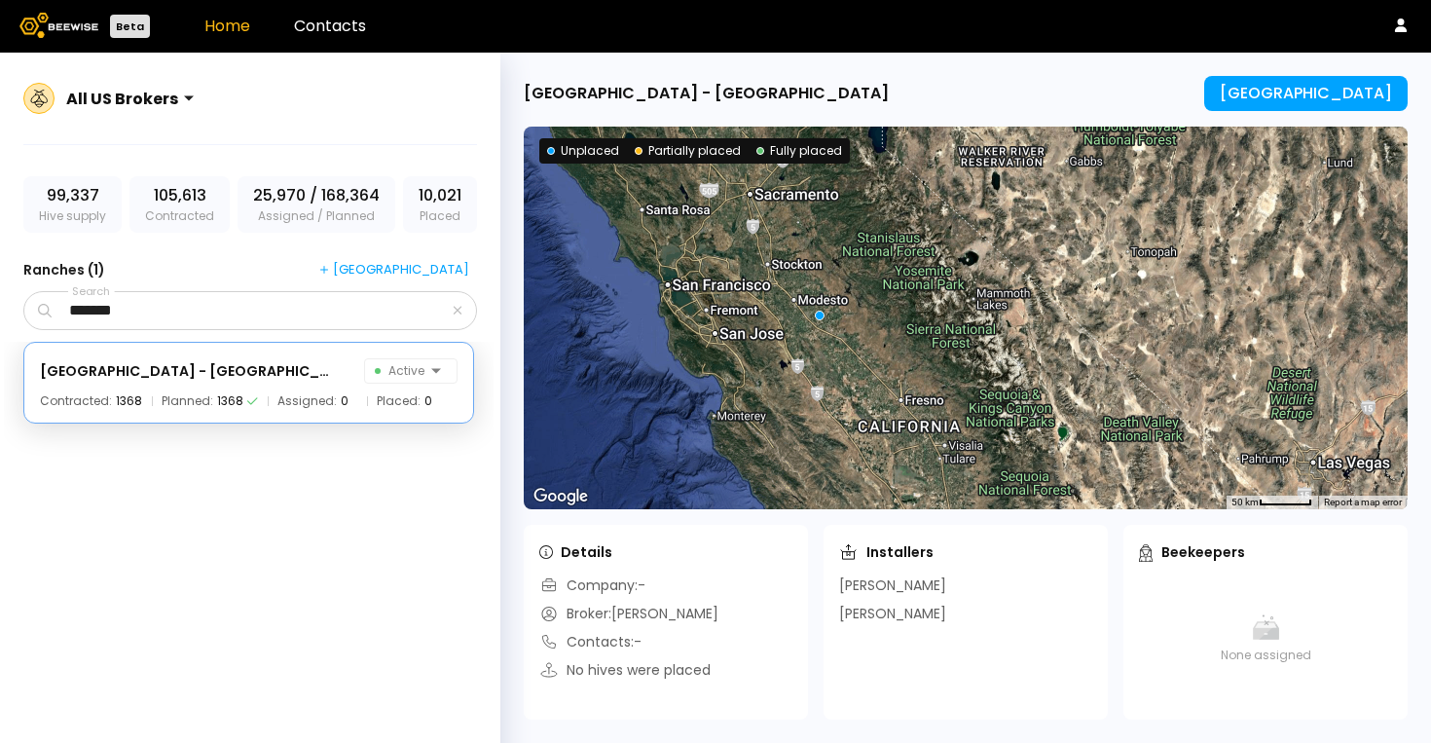
drag, startPoint x: 881, startPoint y: 388, endPoint x: 879, endPoint y: 312, distance: 75.9
click at [880, 312] on div at bounding box center [966, 318] width 884 height 382
click at [865, 328] on div at bounding box center [966, 318] width 884 height 382
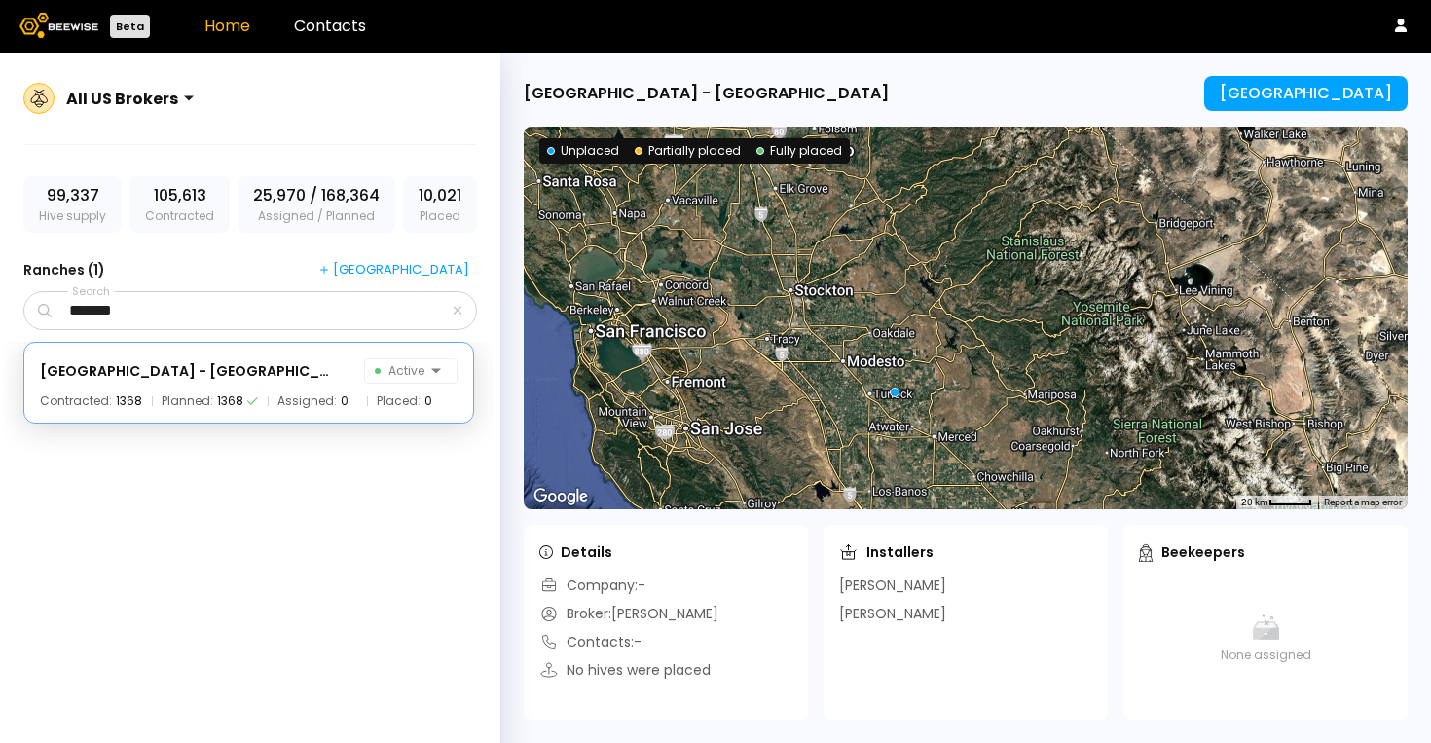
drag, startPoint x: 781, startPoint y: 279, endPoint x: 905, endPoint y: 371, distance: 153.8
click at [905, 371] on div at bounding box center [966, 318] width 884 height 382
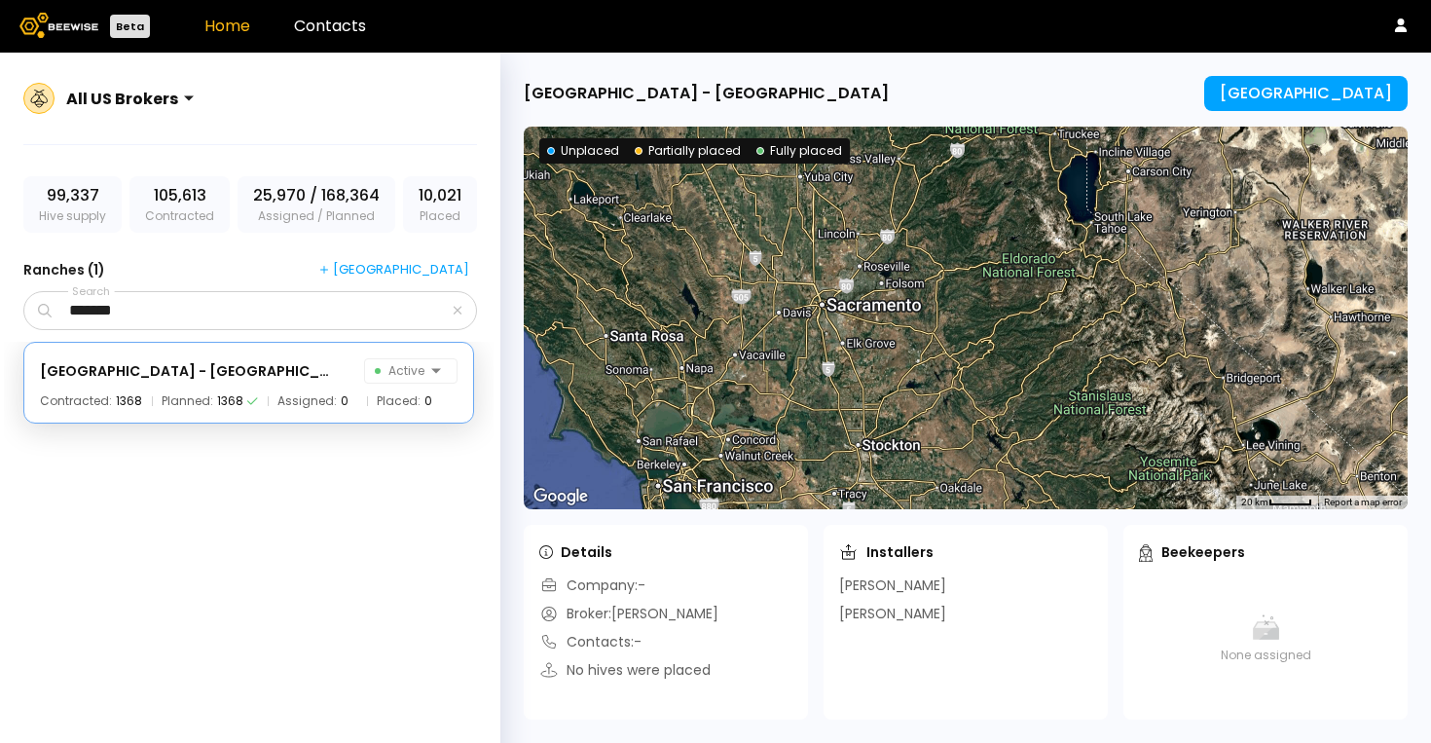
drag, startPoint x: 900, startPoint y: 244, endPoint x: 968, endPoint y: 402, distance: 171.7
click at [969, 403] on div at bounding box center [966, 318] width 884 height 382
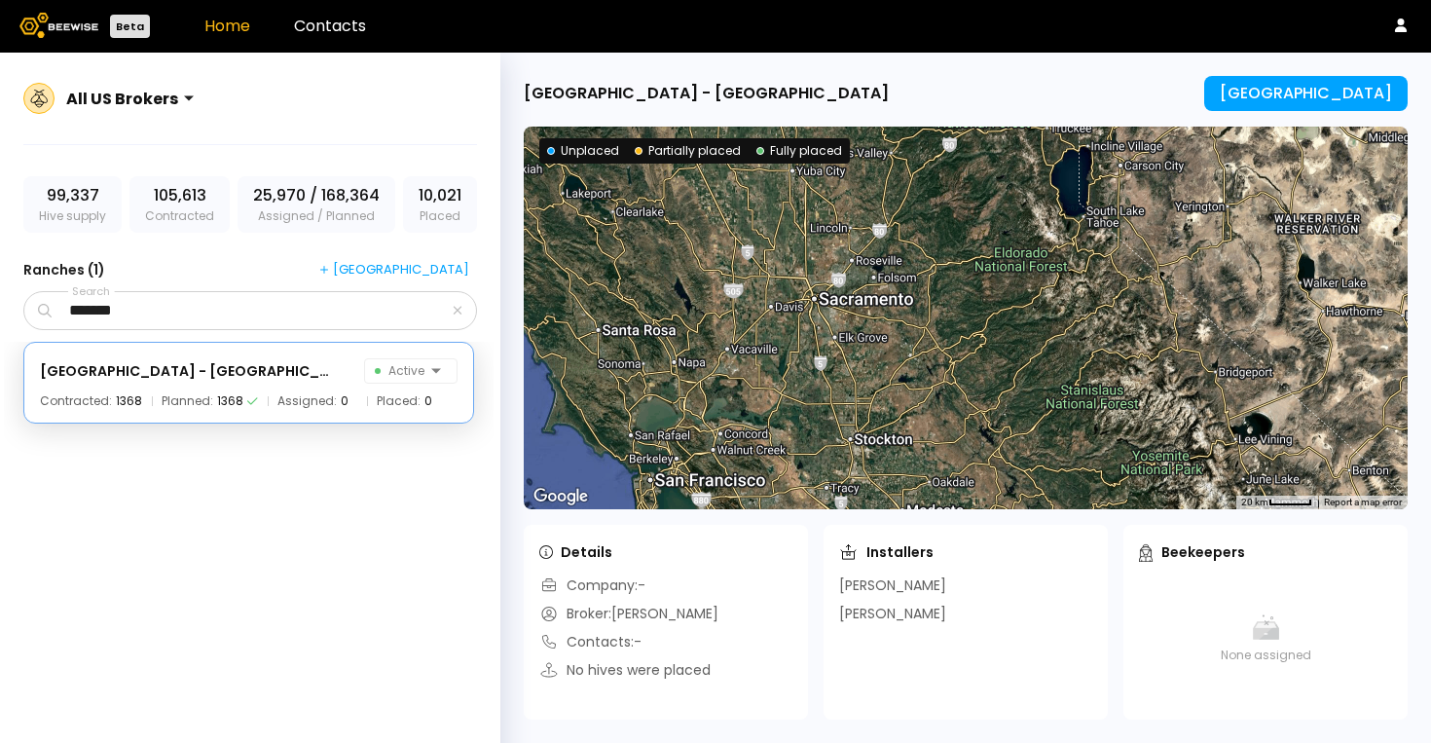
drag, startPoint x: 968, startPoint y: 402, endPoint x: 817, endPoint y: 187, distance: 262.7
click at [817, 187] on div at bounding box center [966, 318] width 884 height 382
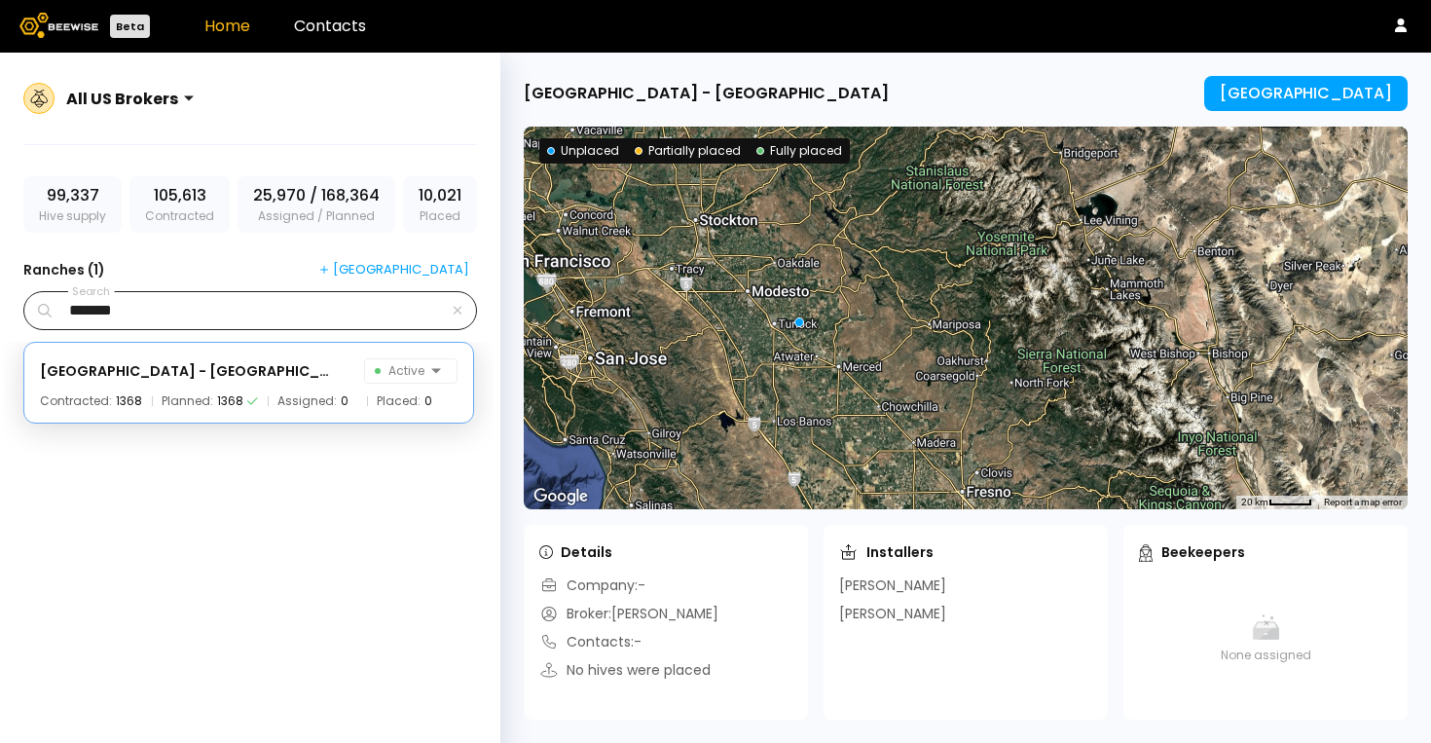
click at [448, 317] on div "*******" at bounding box center [250, 310] width 454 height 39
click at [454, 314] on icon "button" at bounding box center [458, 310] width 10 height 13
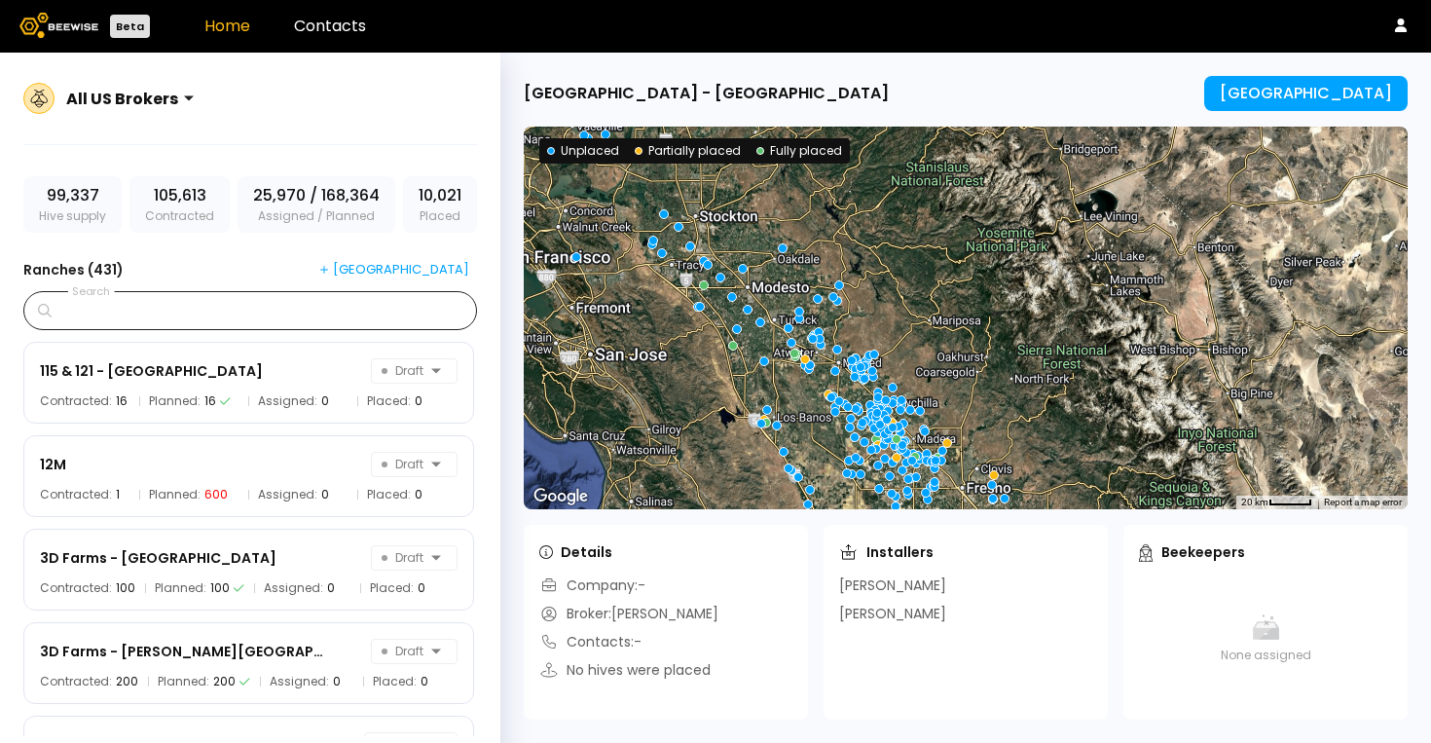
click at [996, 425] on div at bounding box center [966, 318] width 884 height 382
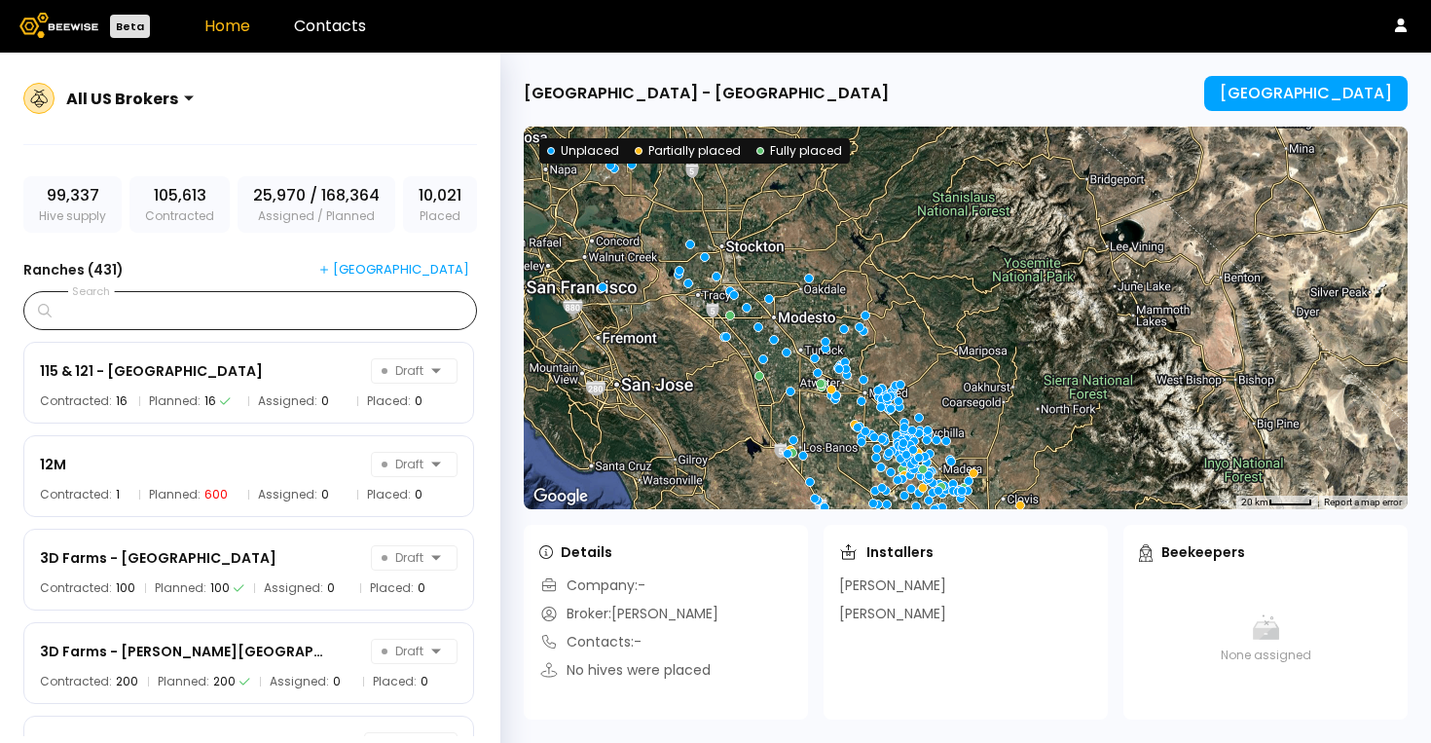
drag, startPoint x: 856, startPoint y: 242, endPoint x: 886, endPoint y: 273, distance: 42.7
click at [886, 273] on div at bounding box center [966, 318] width 884 height 382
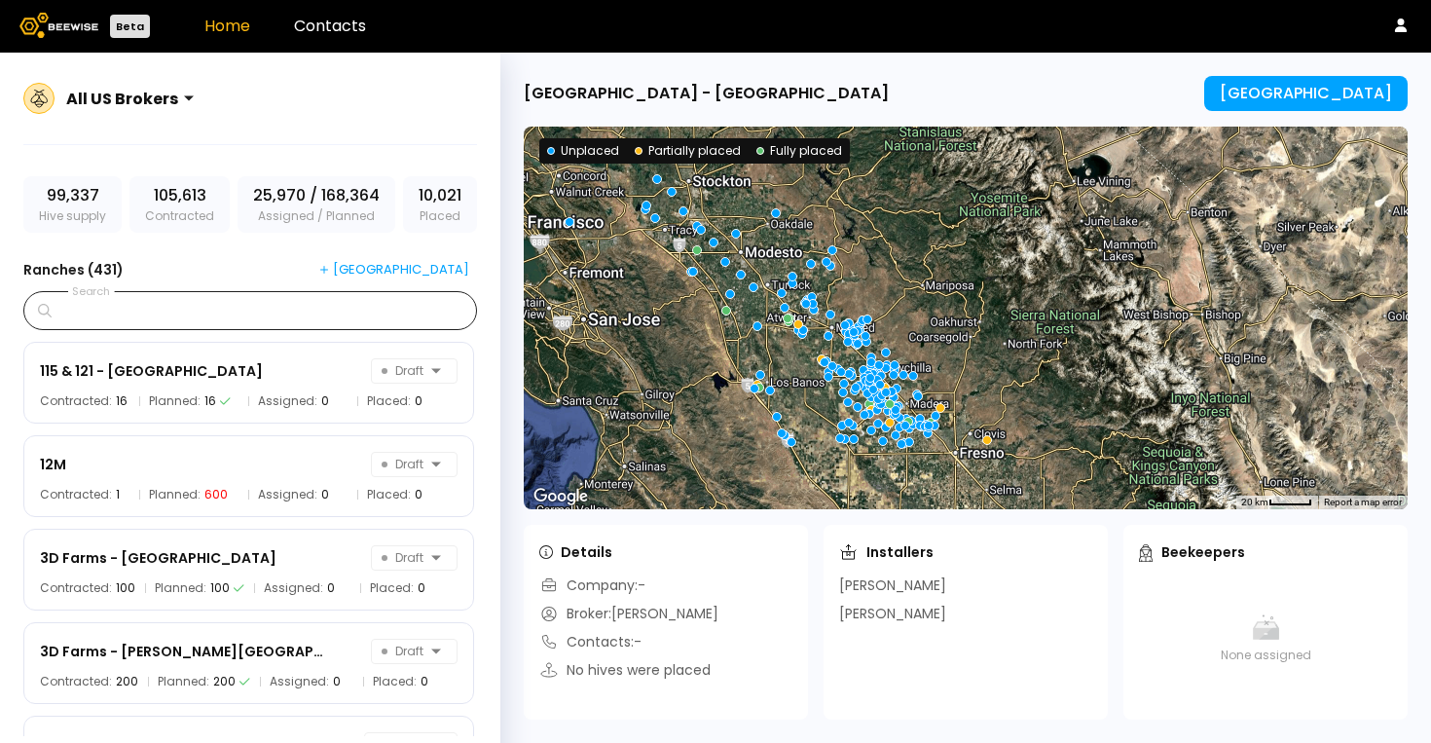
drag, startPoint x: 1007, startPoint y: 386, endPoint x: 935, endPoint y: 314, distance: 101.8
click at [959, 290] on div at bounding box center [966, 318] width 884 height 382
click at [935, 314] on div at bounding box center [966, 318] width 884 height 382
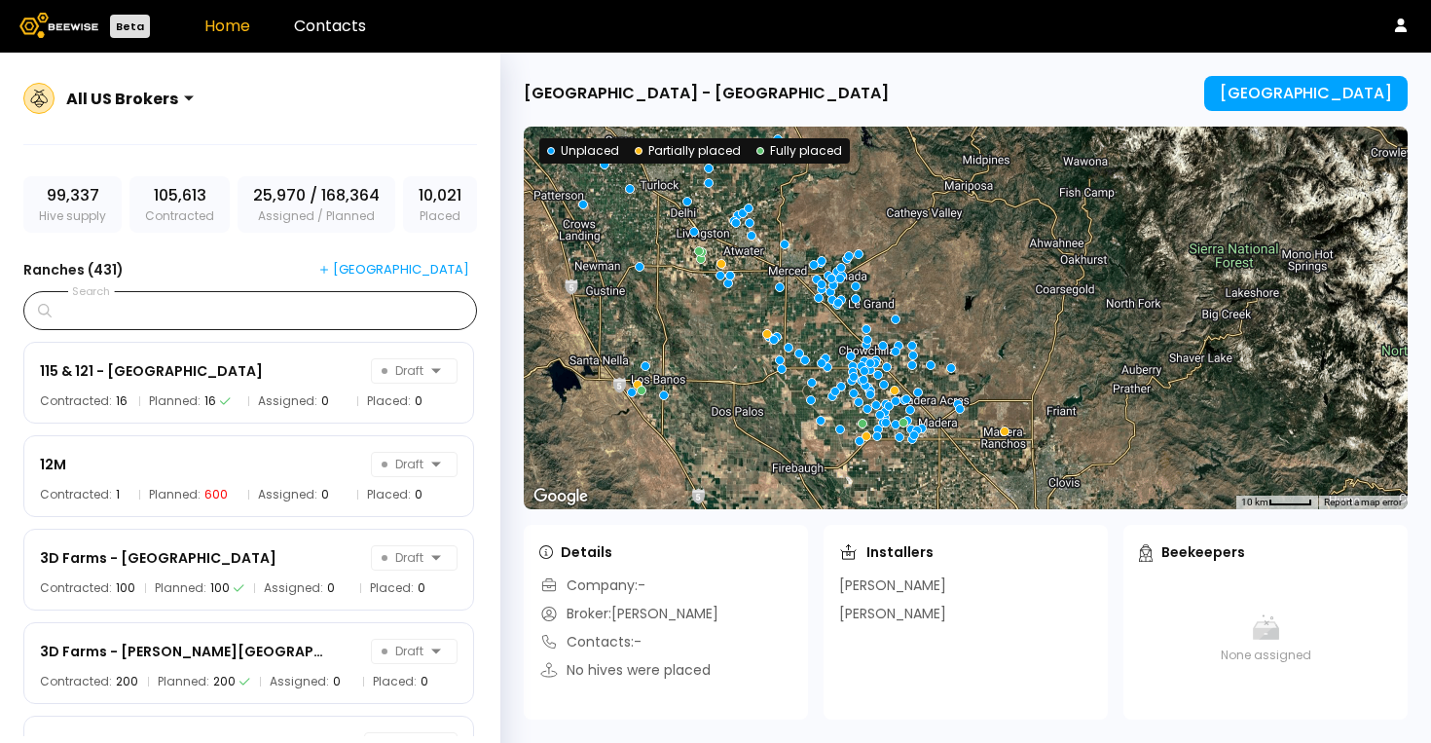
drag, startPoint x: 902, startPoint y: 384, endPoint x: 967, endPoint y: 309, distance: 100.1
click at [967, 309] on div at bounding box center [966, 318] width 884 height 382
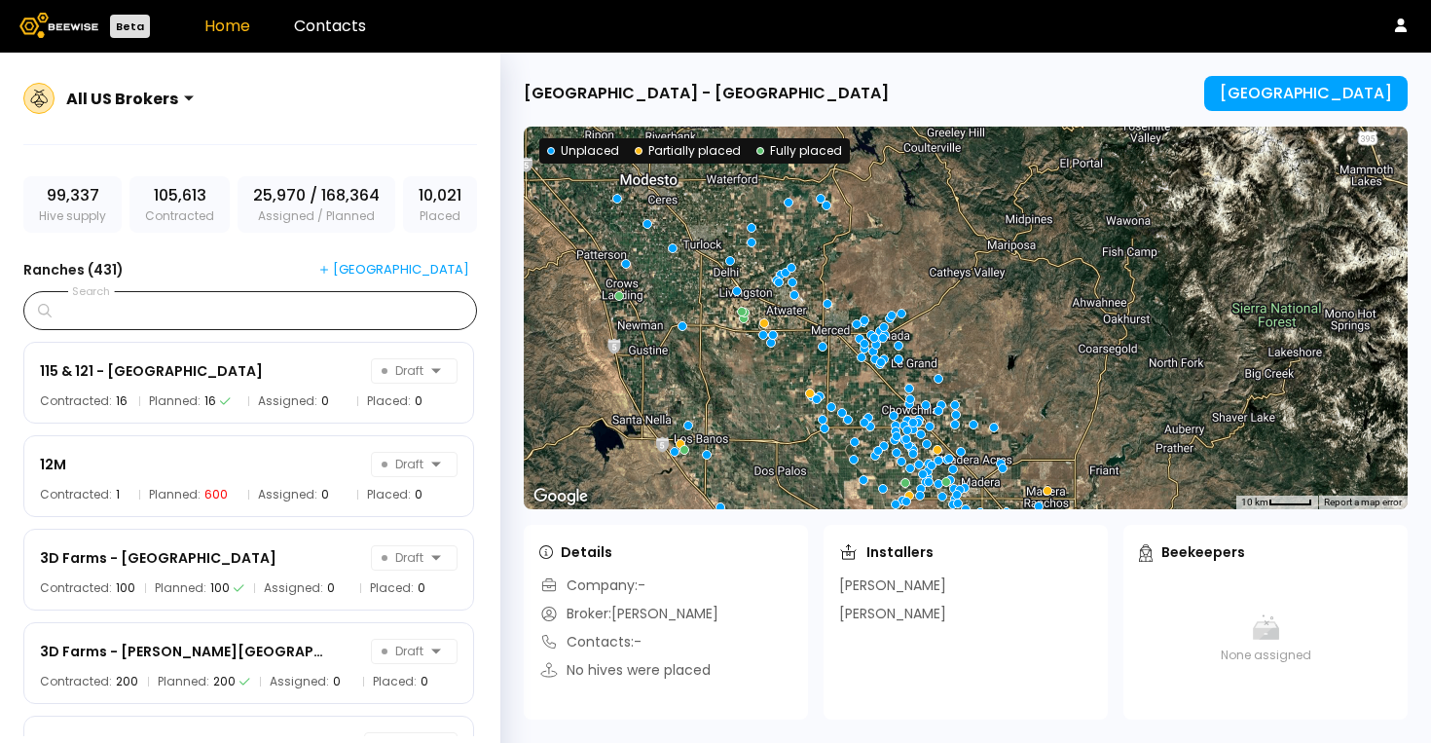
drag, startPoint x: 727, startPoint y: 273, endPoint x: 748, endPoint y: 308, distance: 40.2
click at [773, 338] on div at bounding box center [773, 335] width 10 height 10
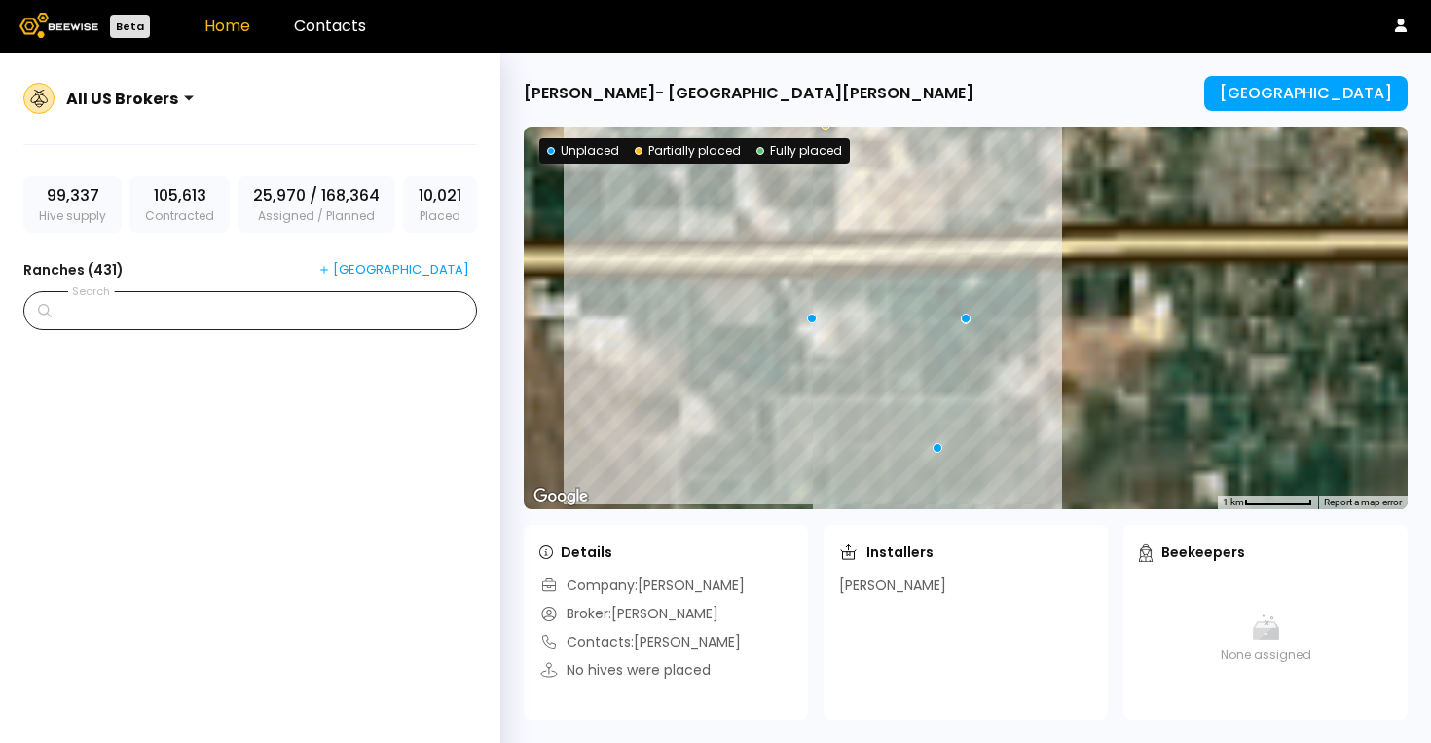
scroll to position [12649, 0]
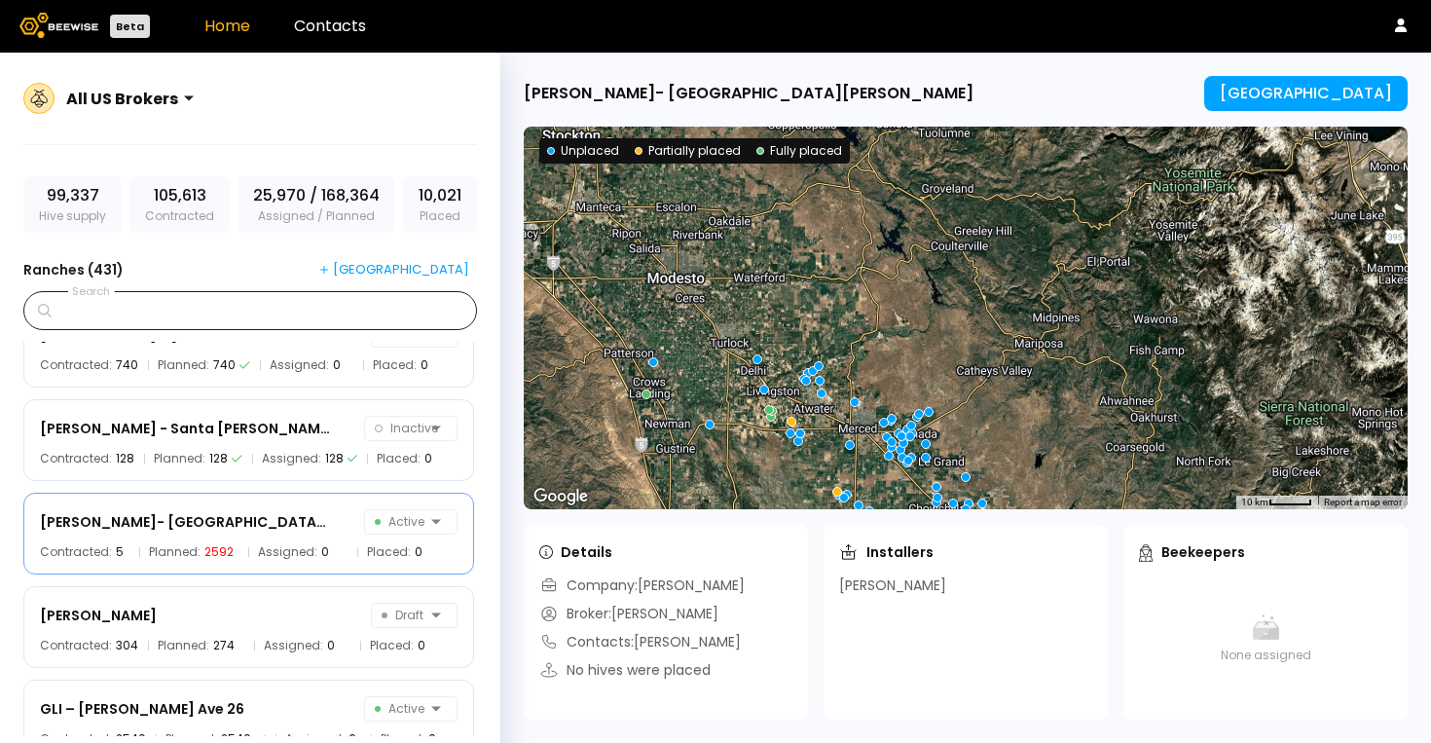
drag, startPoint x: 820, startPoint y: 221, endPoint x: 813, endPoint y: 428, distance: 207.4
click at [813, 428] on div at bounding box center [966, 318] width 884 height 382
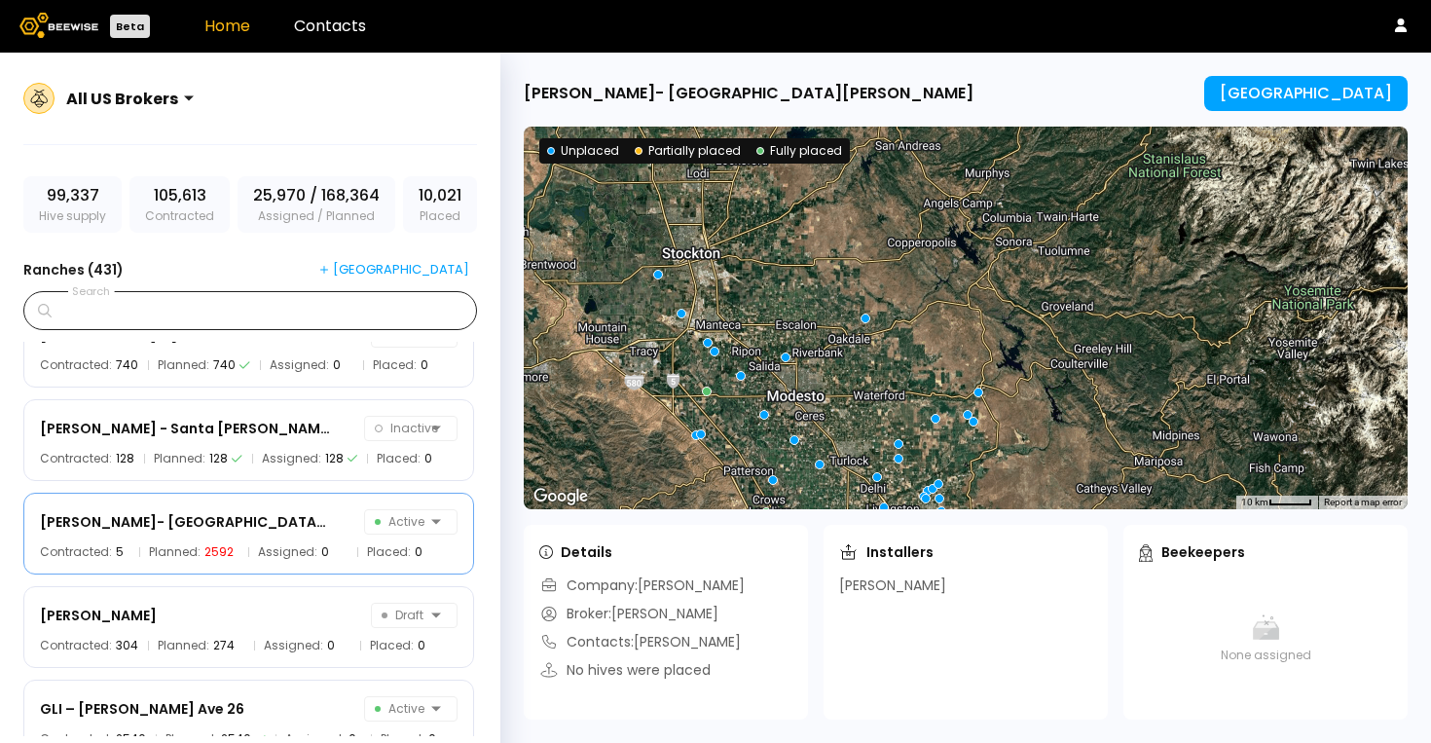
drag, startPoint x: 672, startPoint y: 237, endPoint x: 802, endPoint y: 388, distance: 199.4
click at [802, 389] on div at bounding box center [966, 318] width 884 height 382
click at [755, 268] on div at bounding box center [966, 318] width 884 height 382
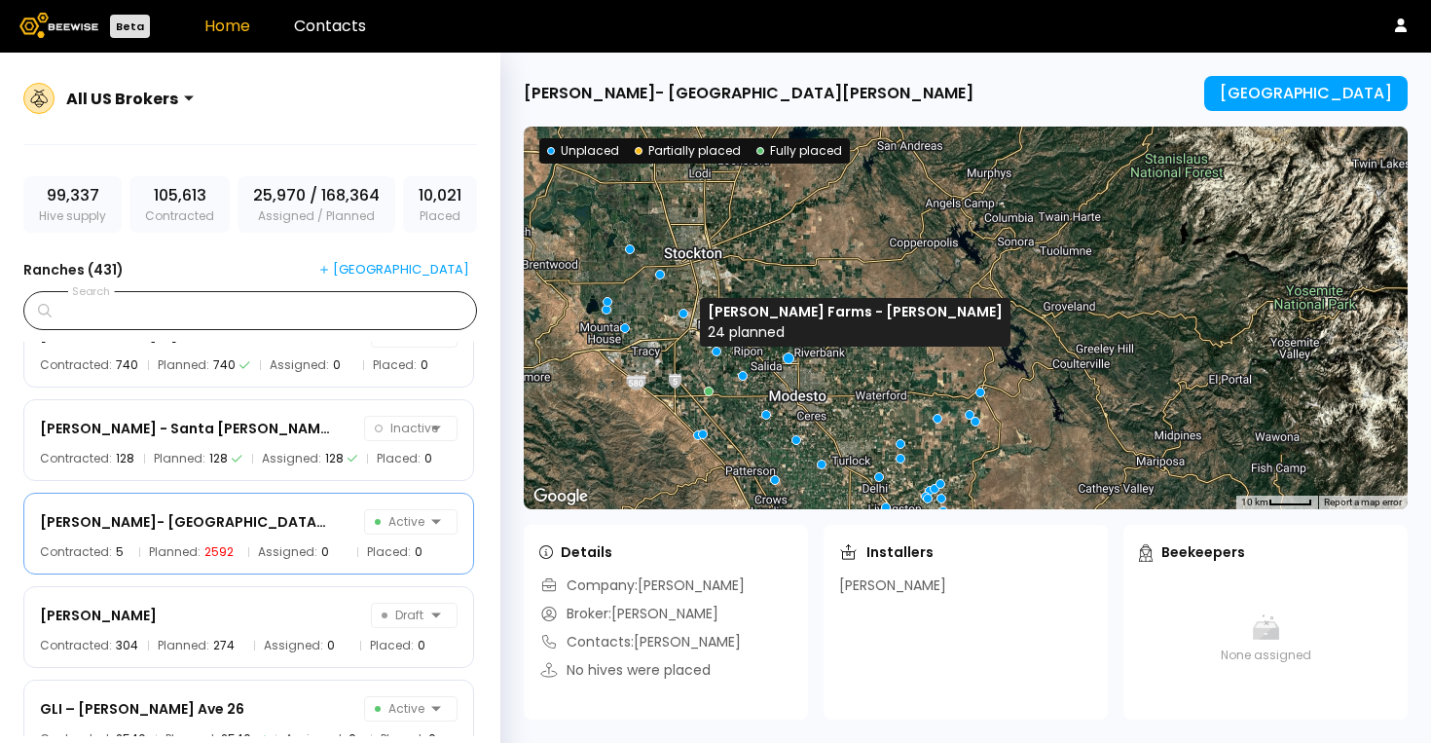
click at [786, 358] on div at bounding box center [788, 358] width 12 height 12
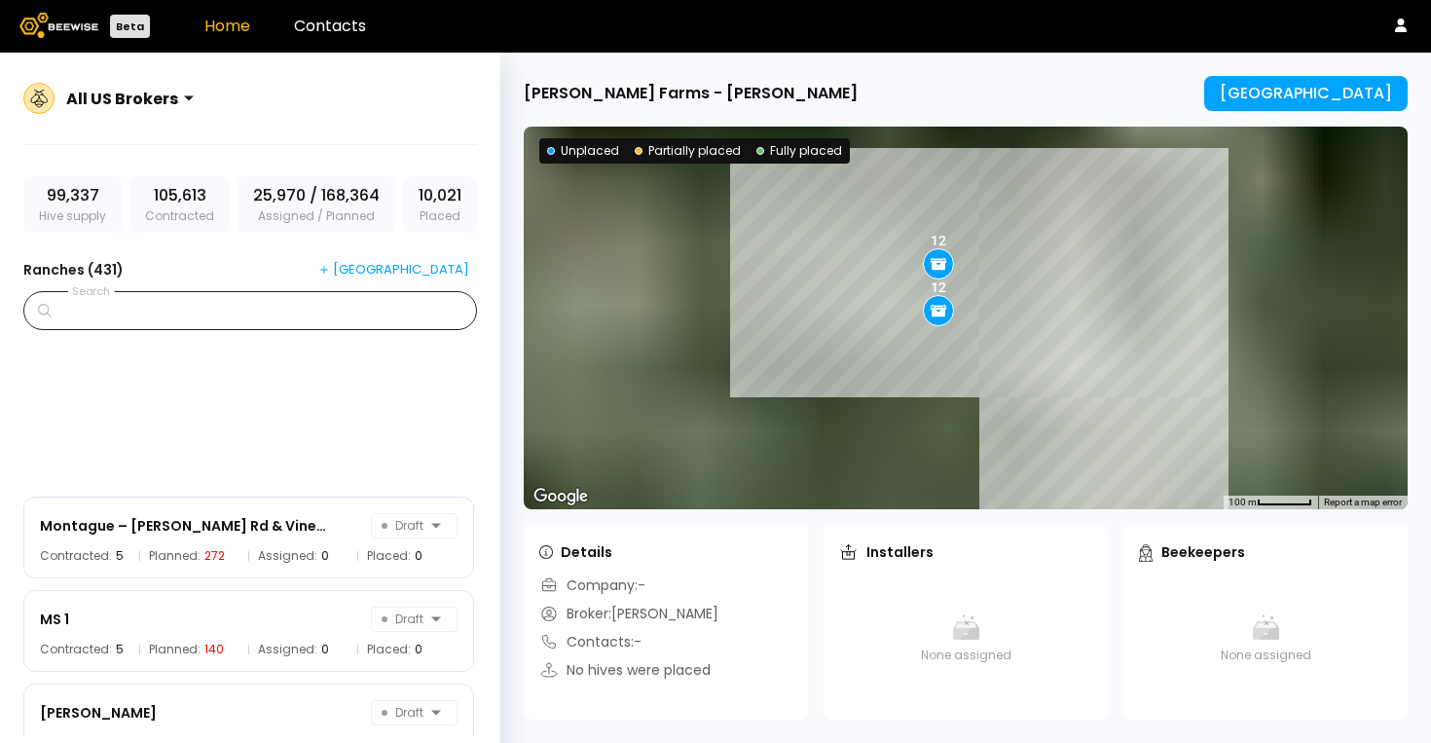
scroll to position [22272, 0]
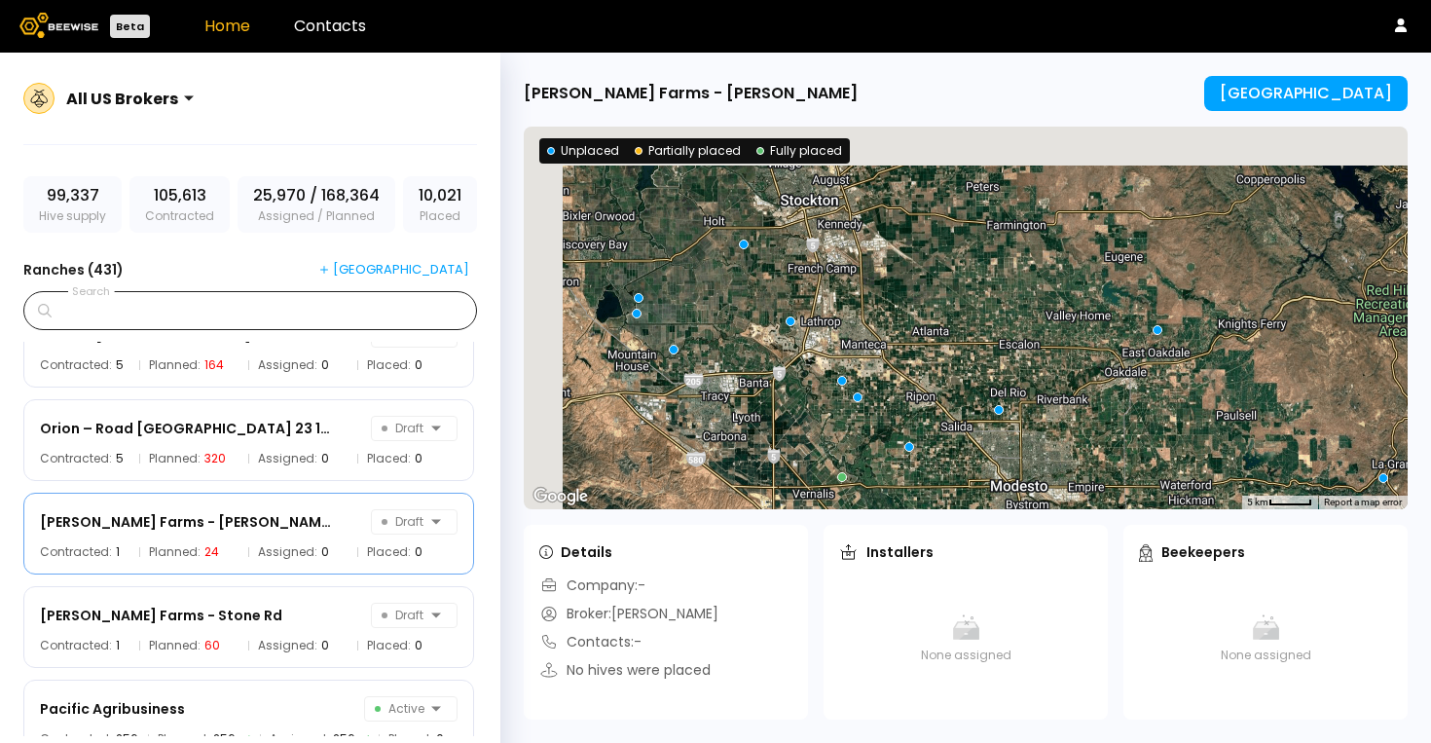
drag, startPoint x: 683, startPoint y: 244, endPoint x: 780, endPoint y: 359, distance: 149.9
click at [781, 359] on div at bounding box center [966, 318] width 884 height 382
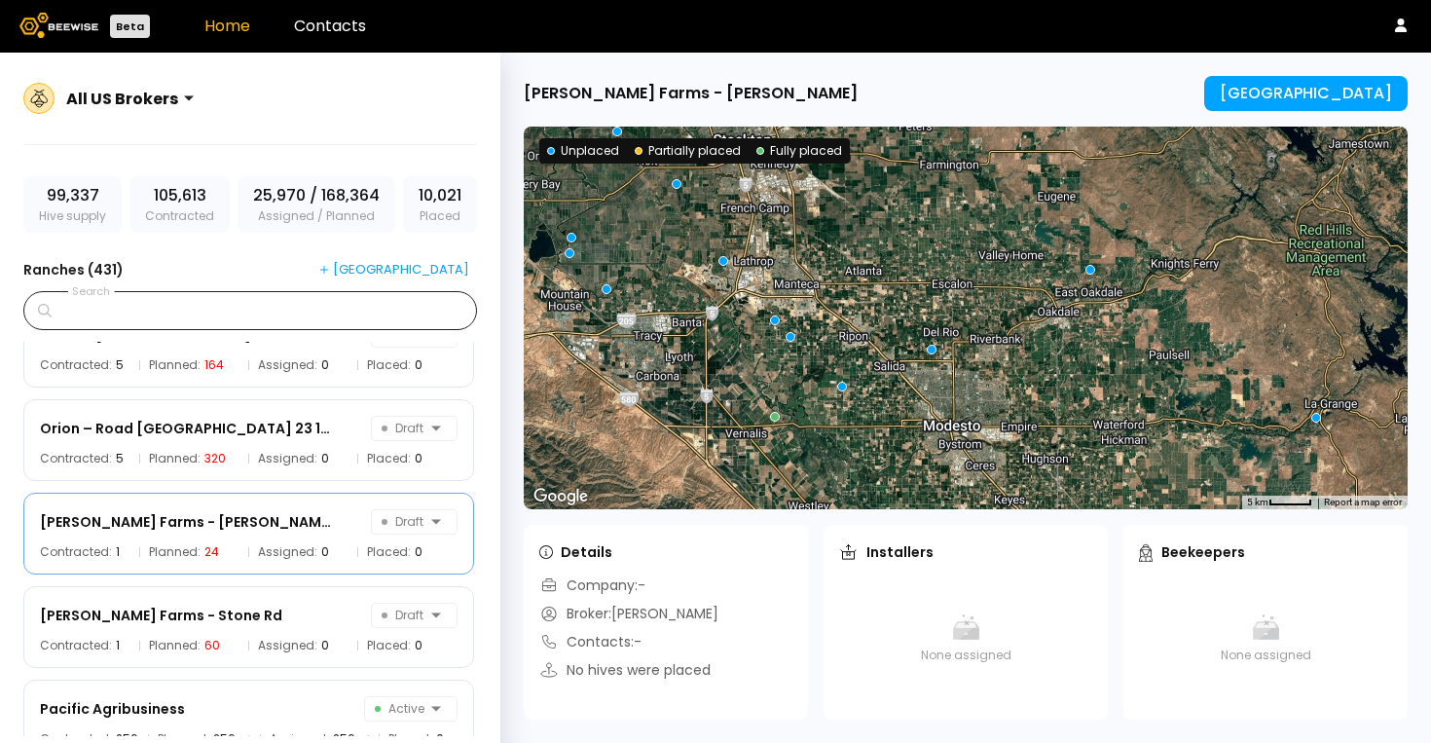
drag, startPoint x: 1082, startPoint y: 332, endPoint x: 942, endPoint y: 202, distance: 190.8
click at [942, 202] on div at bounding box center [966, 318] width 884 height 382
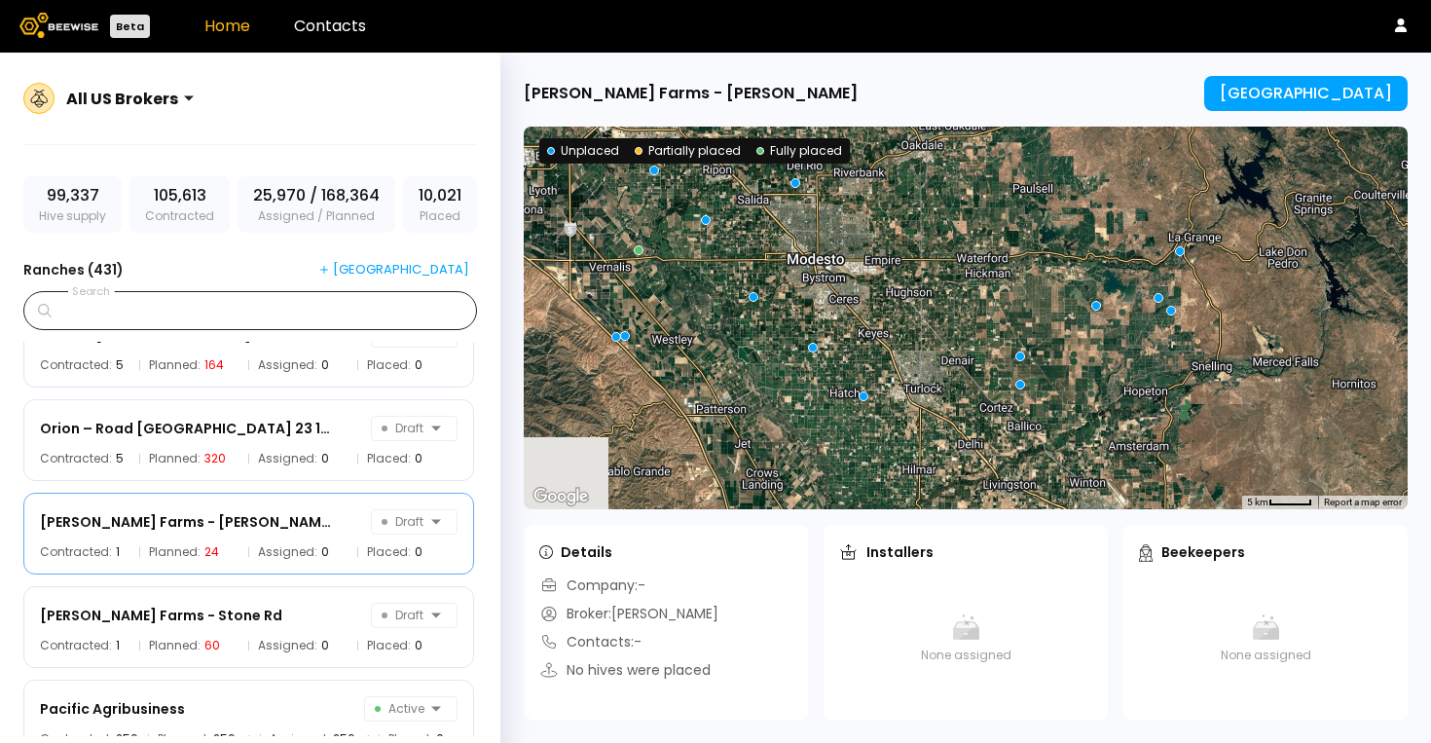
drag, startPoint x: 1018, startPoint y: 368, endPoint x: 926, endPoint y: 235, distance: 161.7
click at [926, 235] on div at bounding box center [966, 318] width 884 height 382
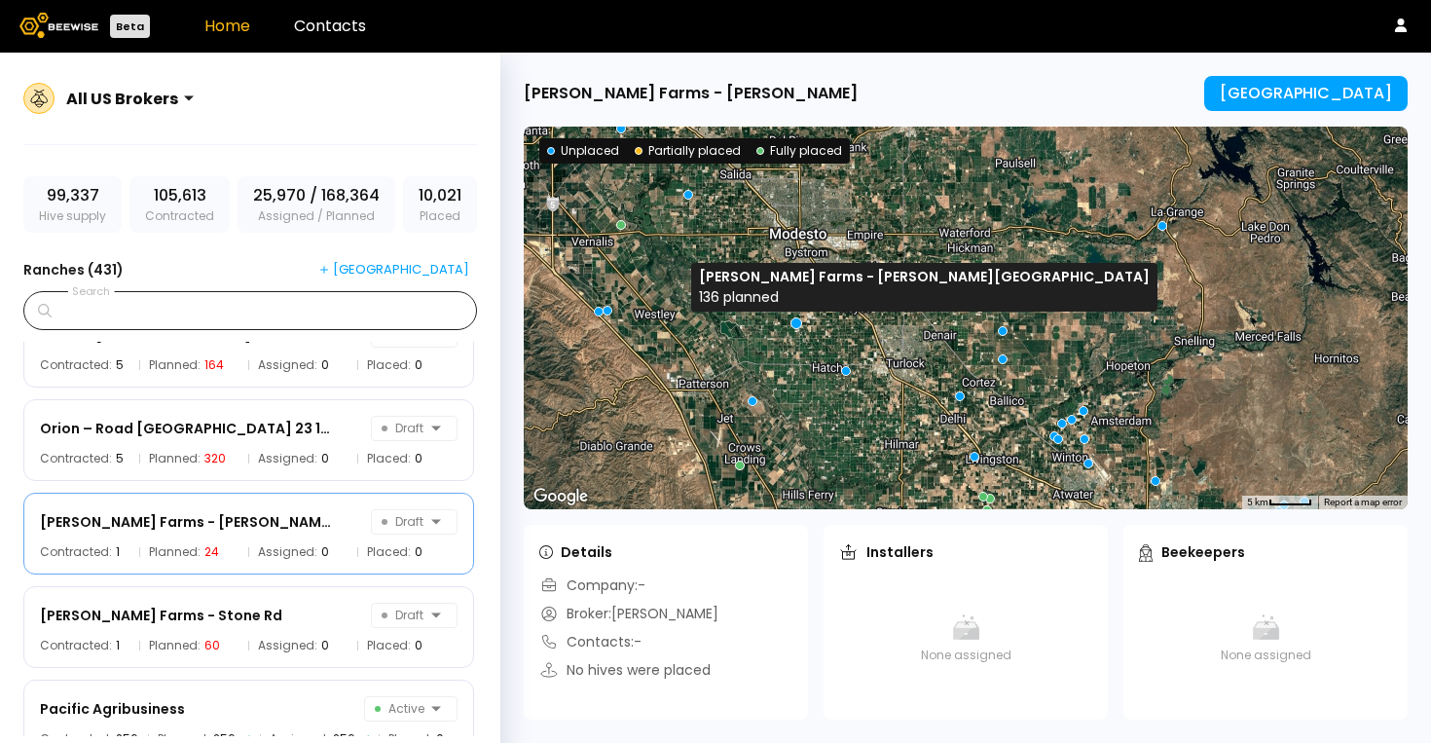
click at [795, 321] on div at bounding box center [796, 323] width 12 height 12
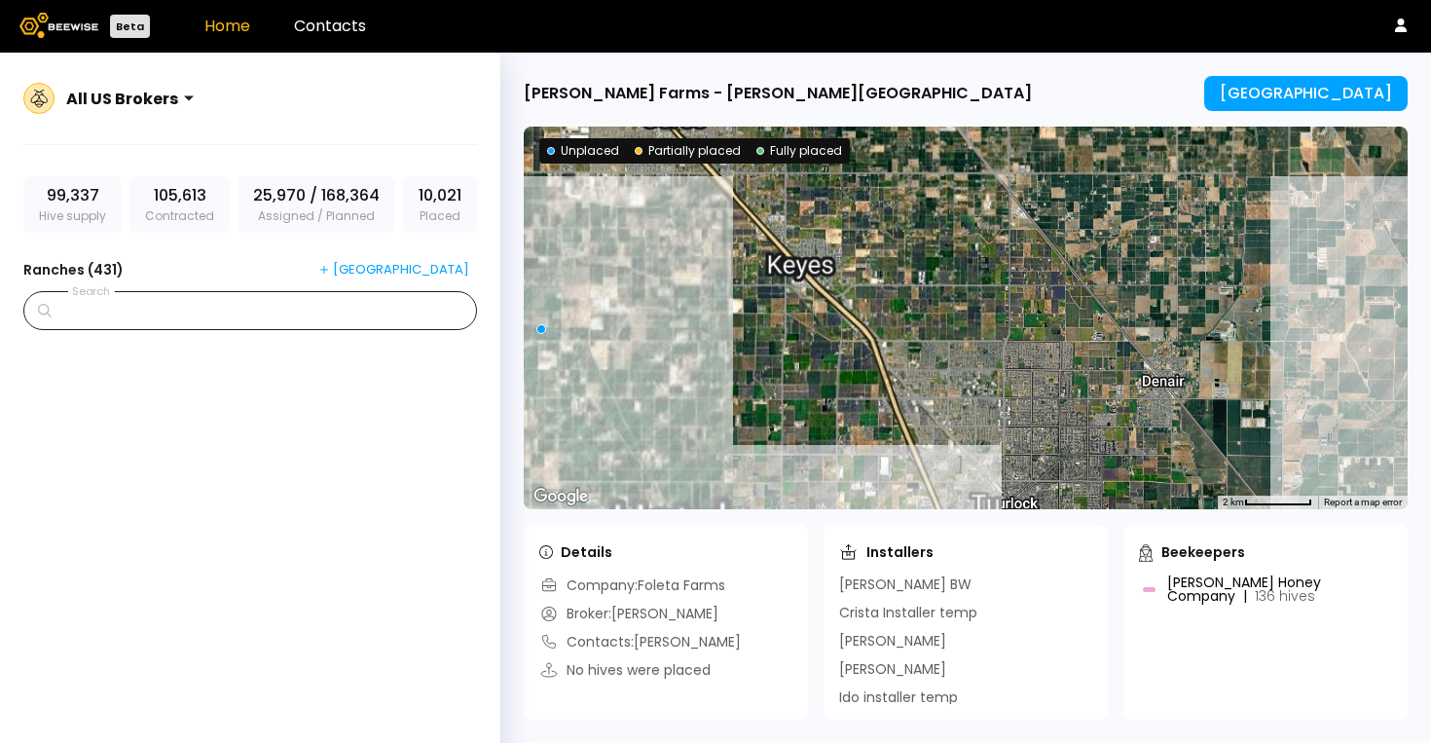
scroll to position [11995, 0]
